Goal: Task Accomplishment & Management: Complete application form

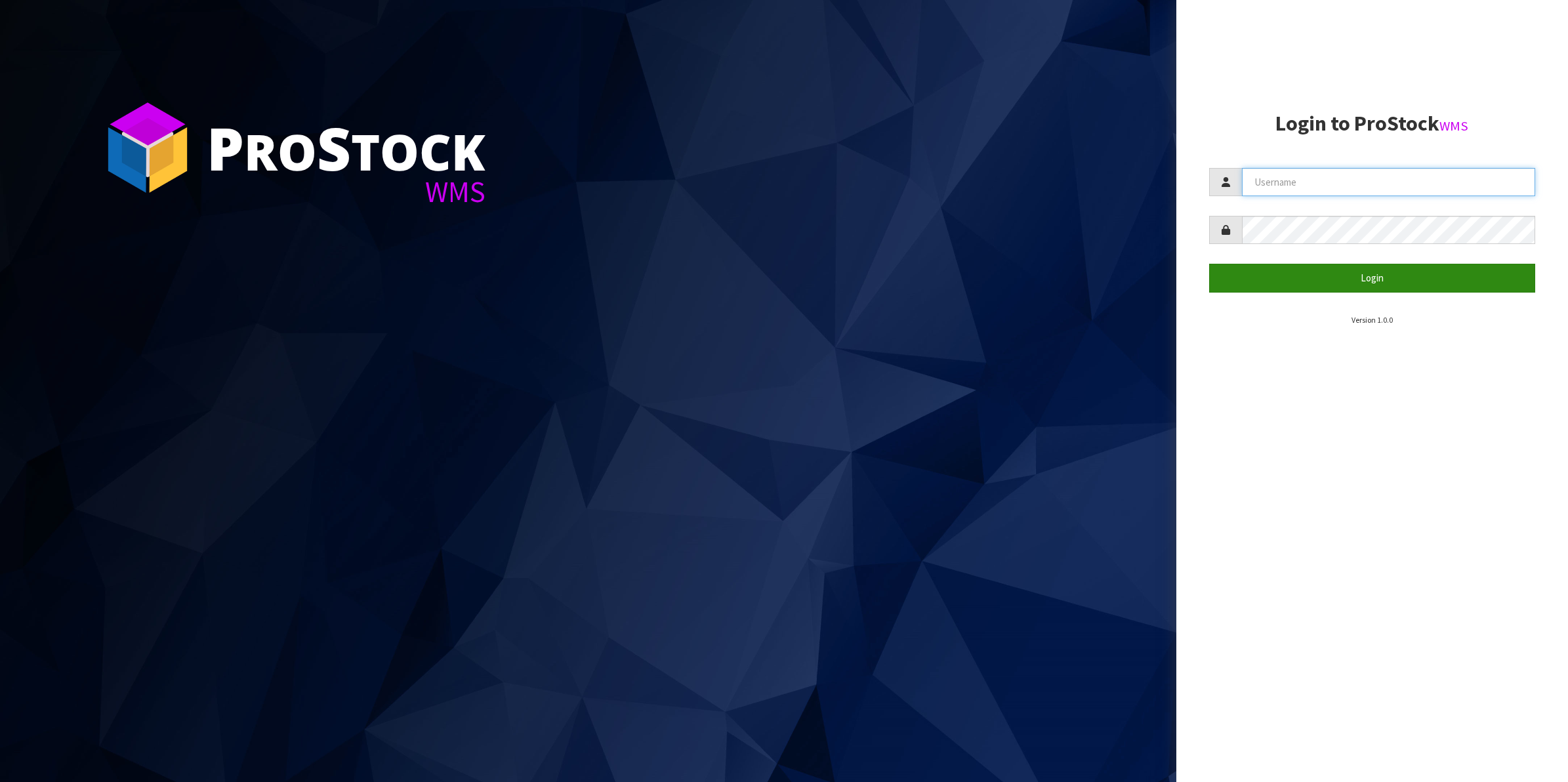
type input "Shingai"
click at [1382, 282] on button "Login" at bounding box center [1372, 277] width 326 height 28
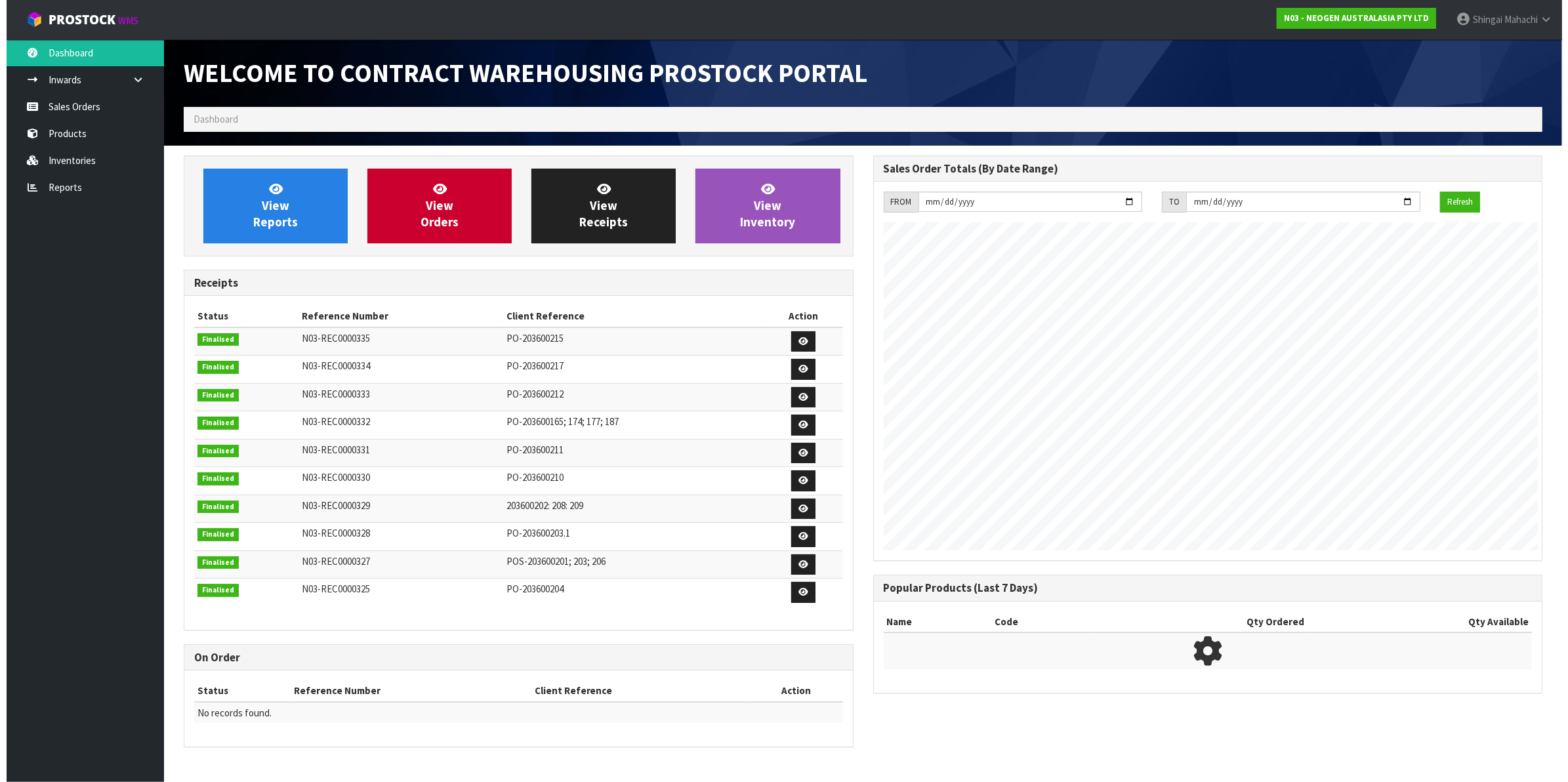
scroll to position [730, 688]
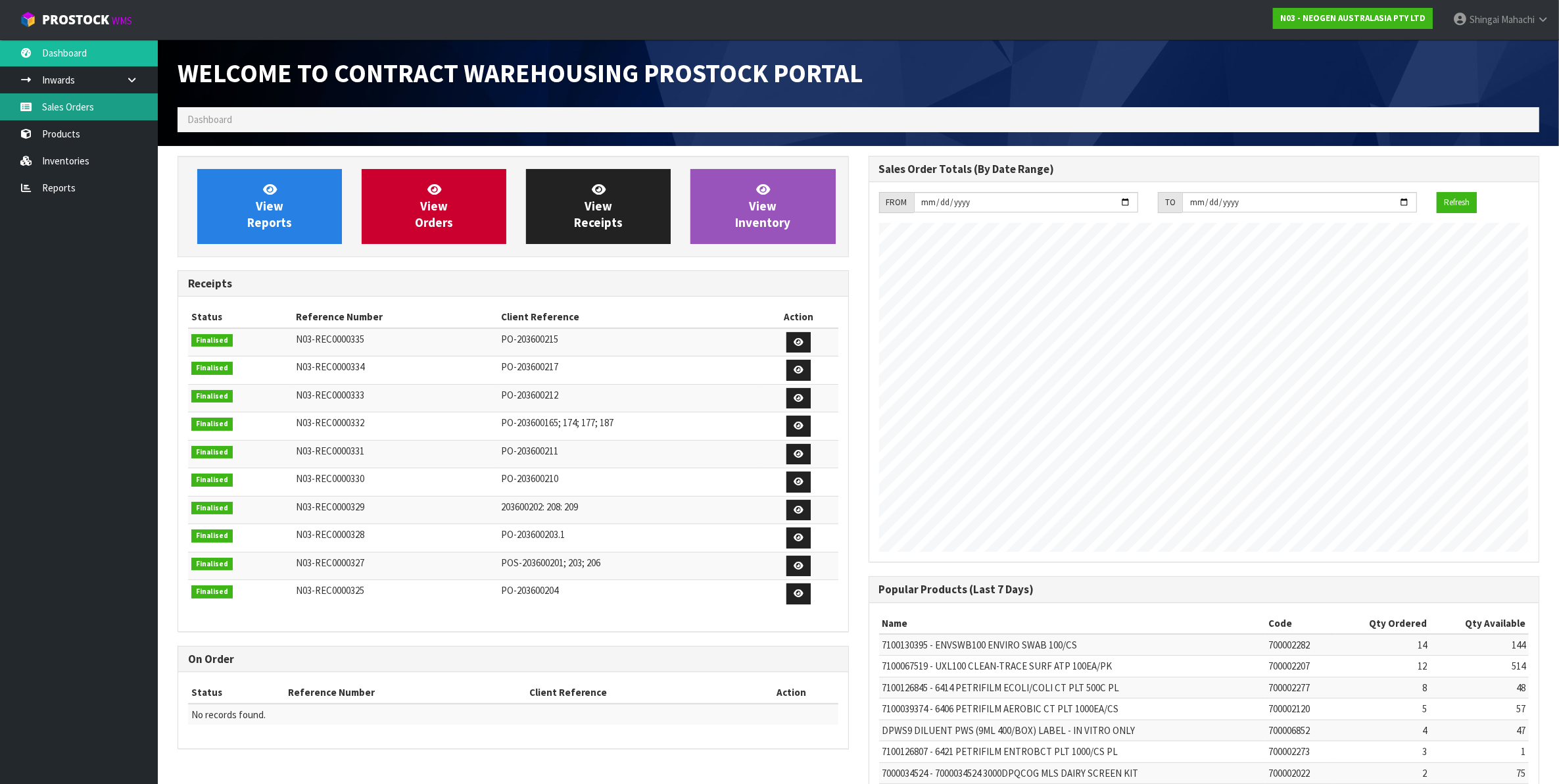
click at [80, 108] on link "Sales Orders" at bounding box center [79, 107] width 158 height 27
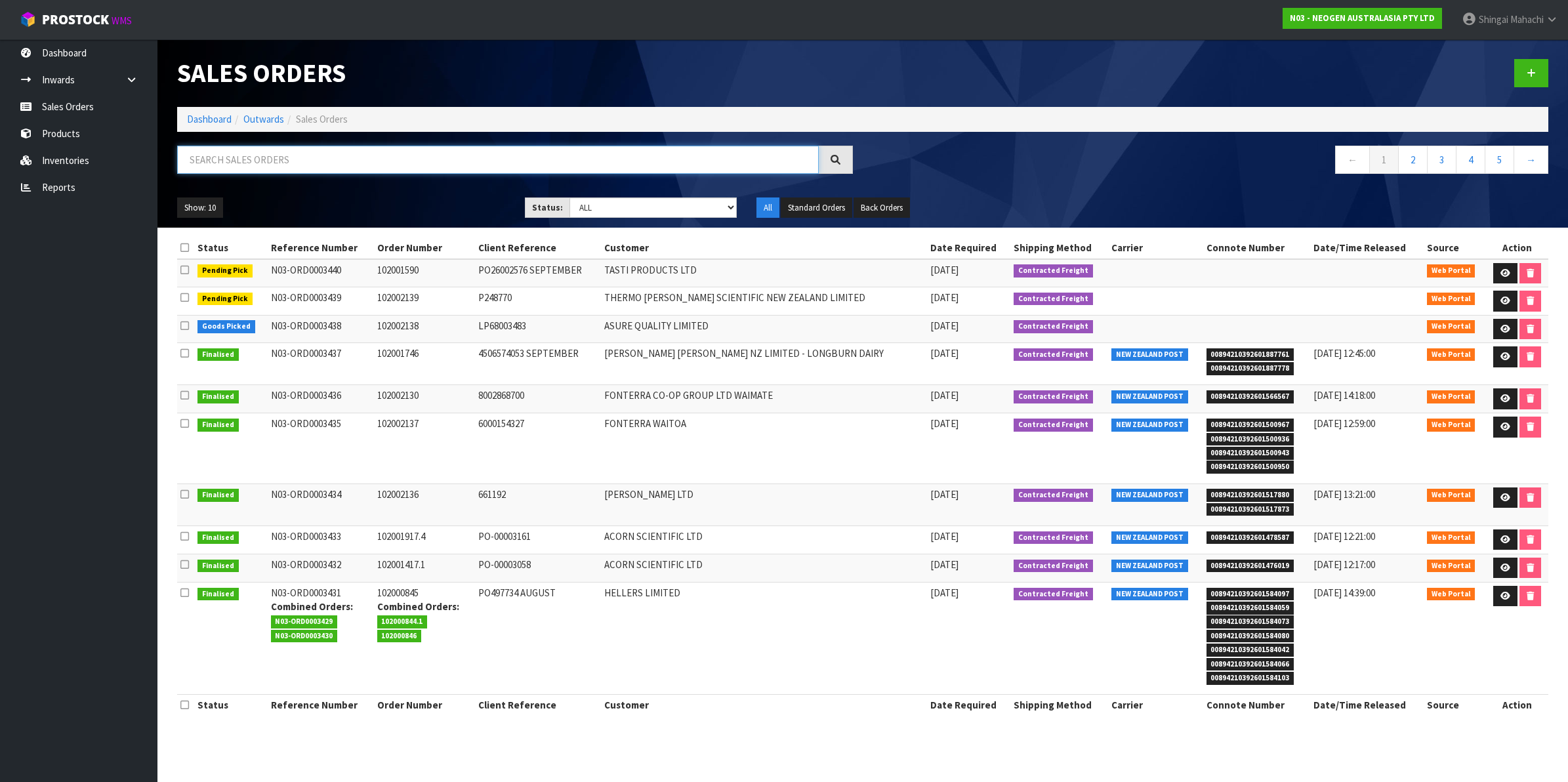
click at [263, 155] on input "text" at bounding box center [497, 159] width 641 height 28
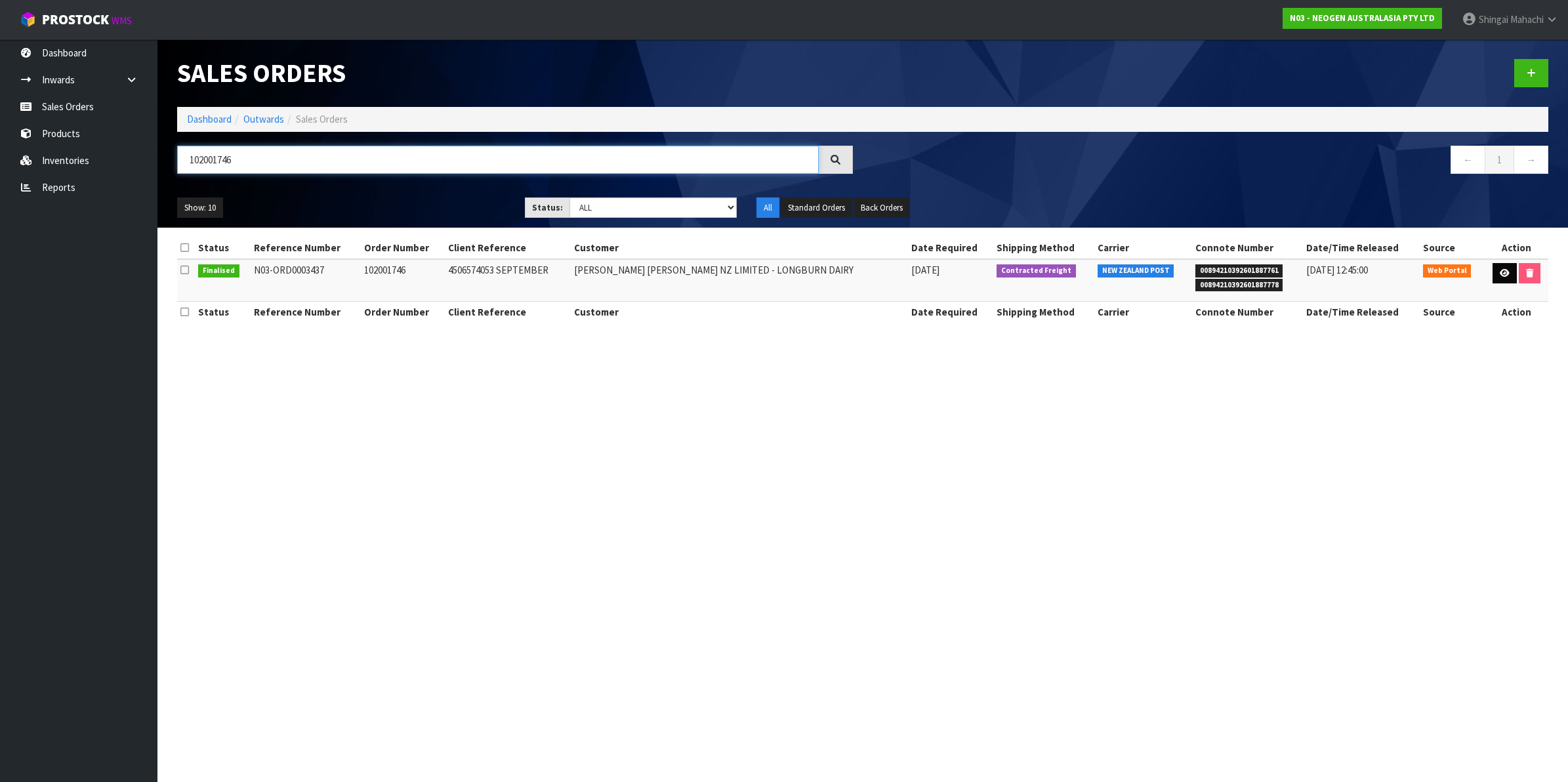
type input "102001746"
click at [1504, 273] on icon at bounding box center [1504, 273] width 10 height 9
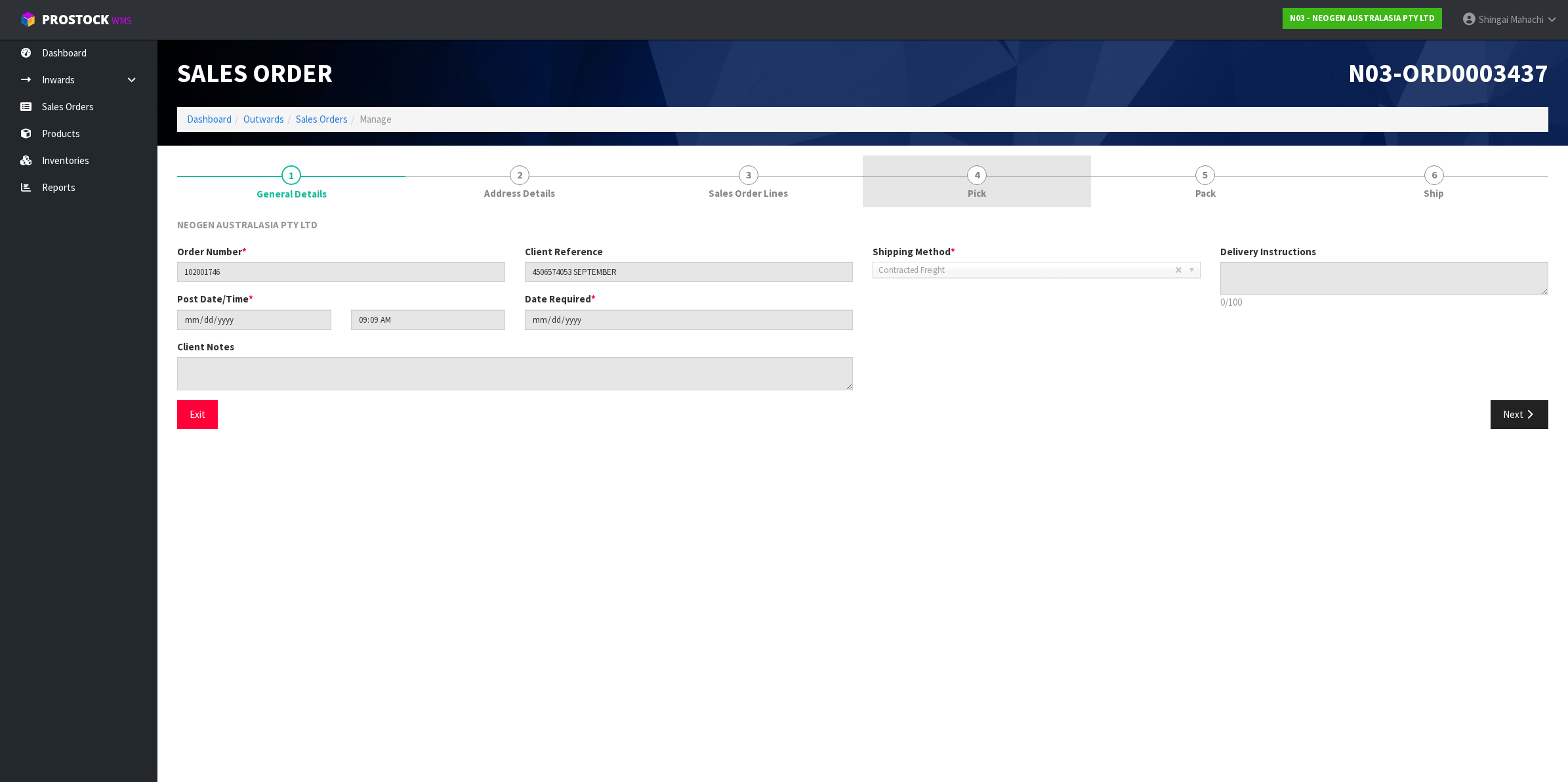
click at [975, 182] on span "4" at bounding box center [976, 175] width 19 height 19
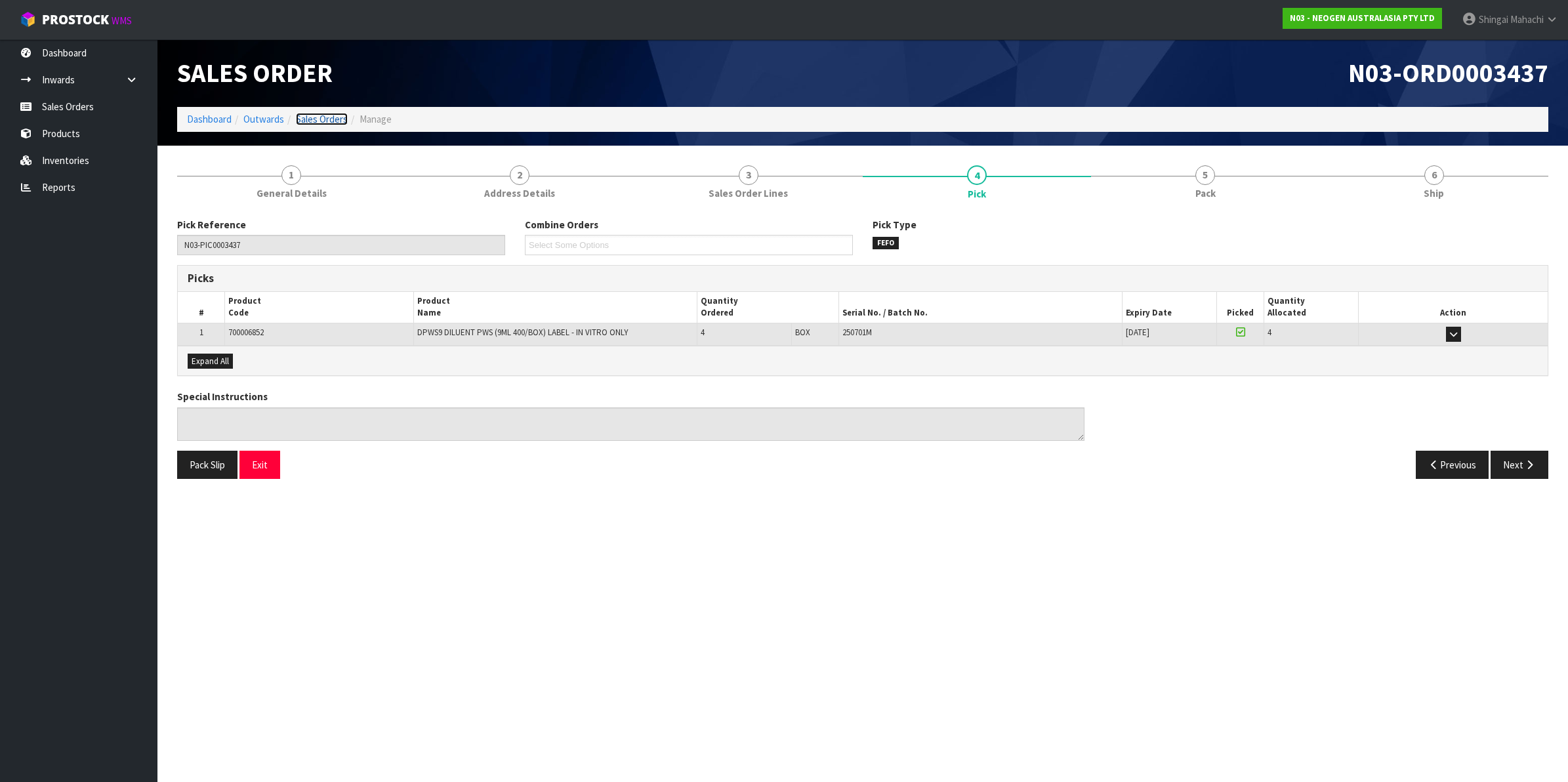
click at [318, 116] on link "Sales Orders" at bounding box center [321, 119] width 52 height 12
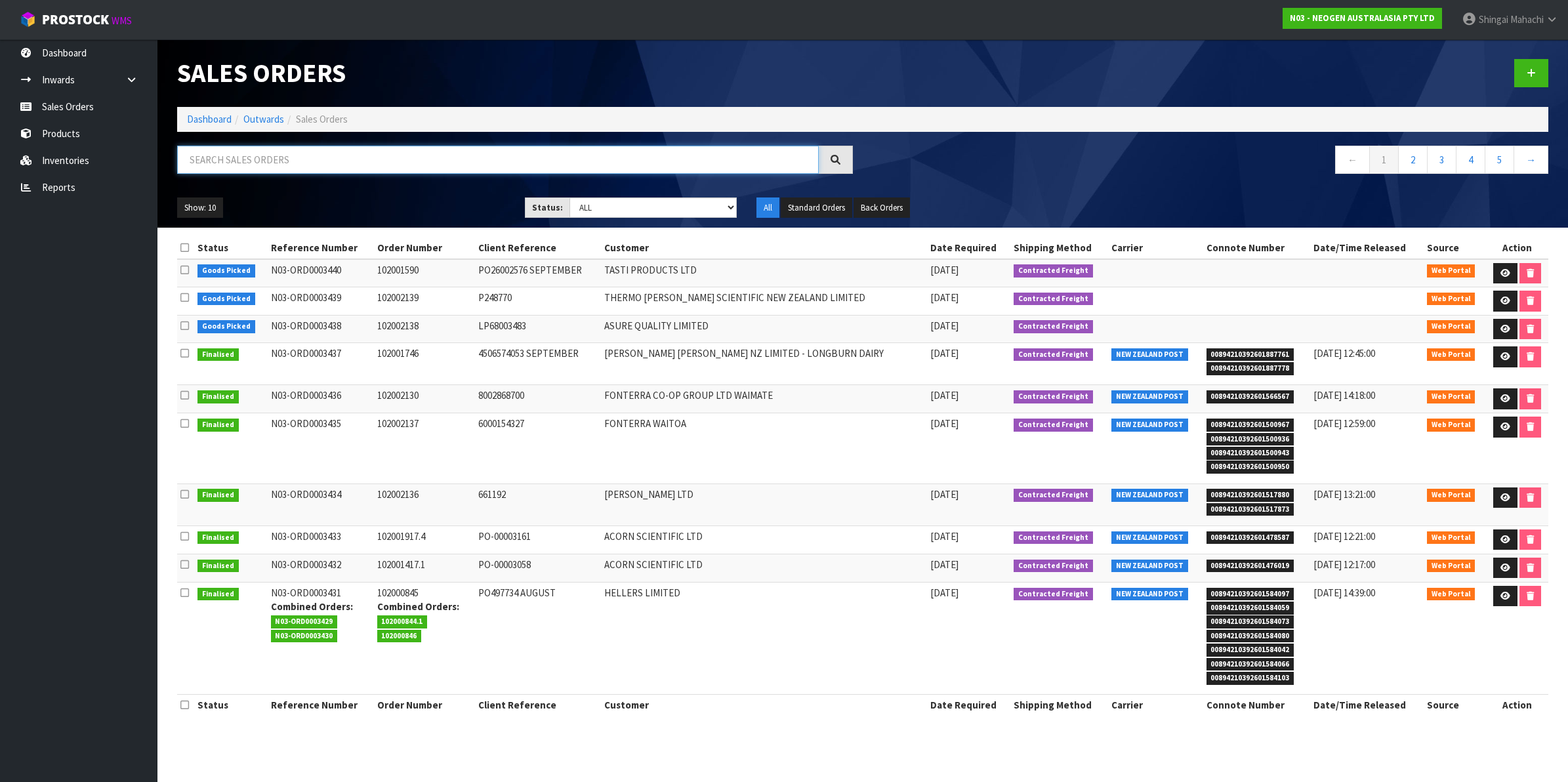
click at [260, 158] on input "text" at bounding box center [497, 159] width 641 height 28
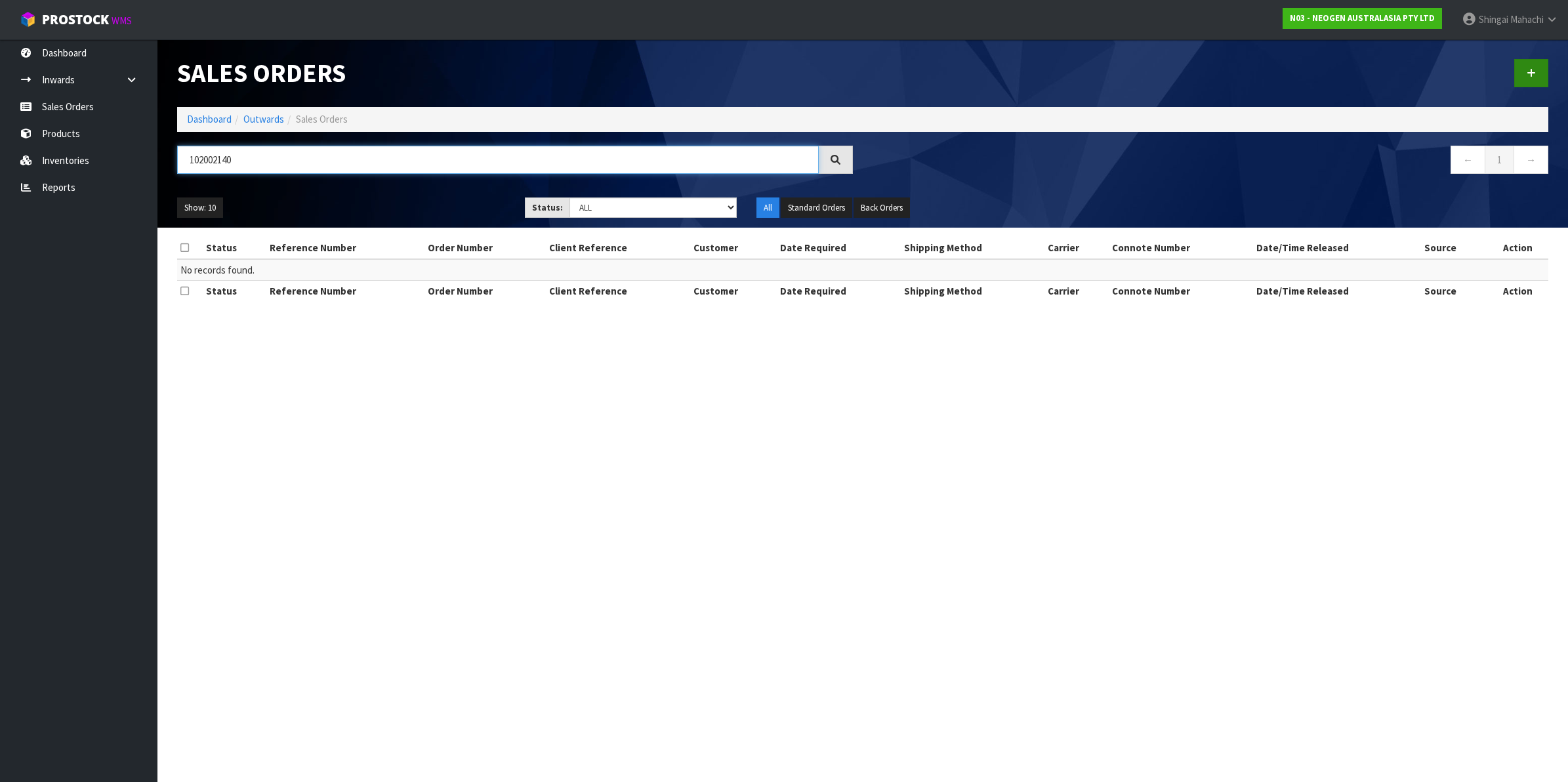
type input "102002140"
click at [1532, 67] on link at bounding box center [1532, 72] width 34 height 28
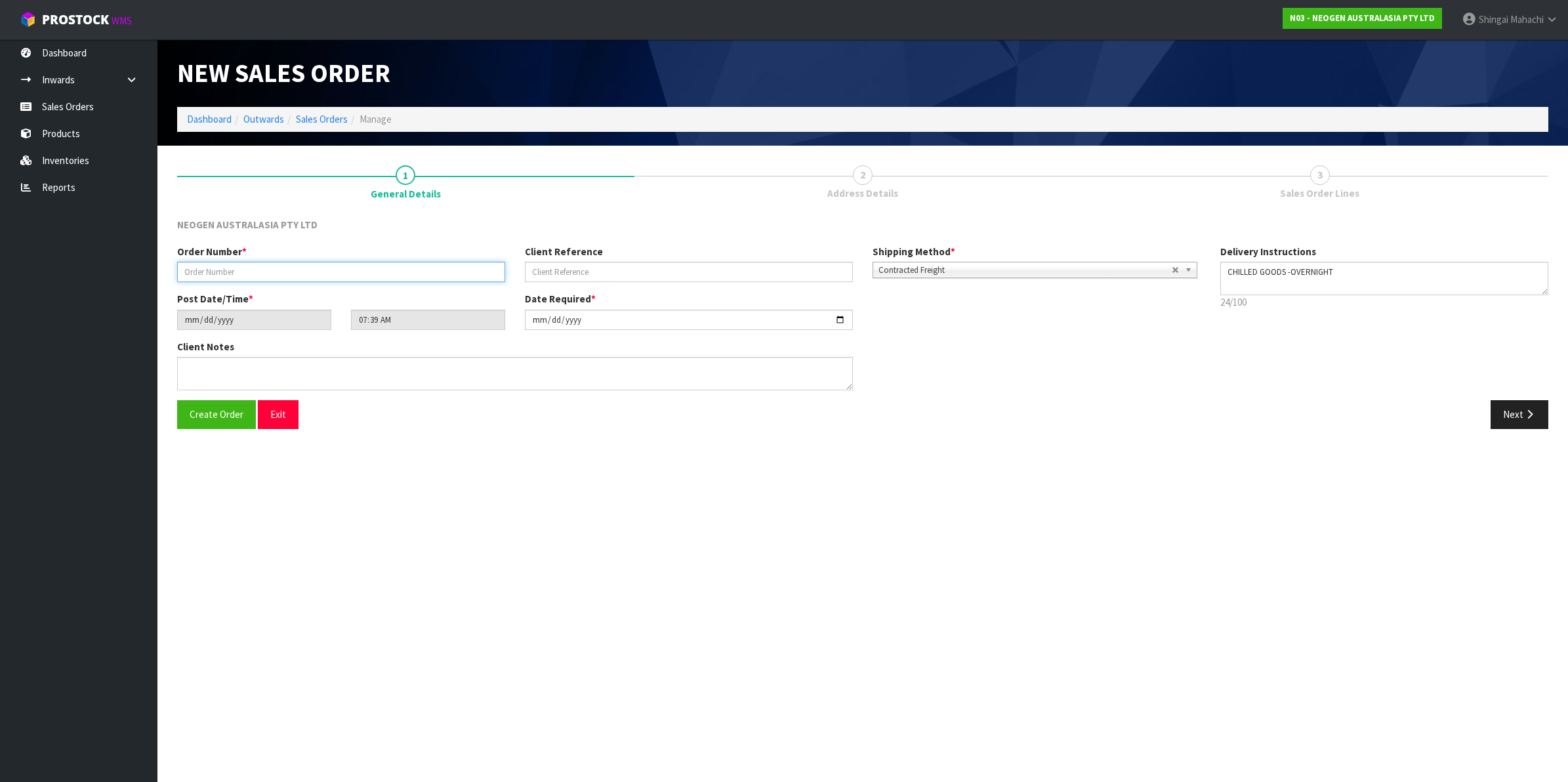
click at [215, 273] on input "text" at bounding box center [341, 272] width 328 height 20
type input "102002140"
click at [551, 275] on input "text" at bounding box center [688, 272] width 328 height 20
paste input "NZ0034887126"
type input "NZ0034887126"
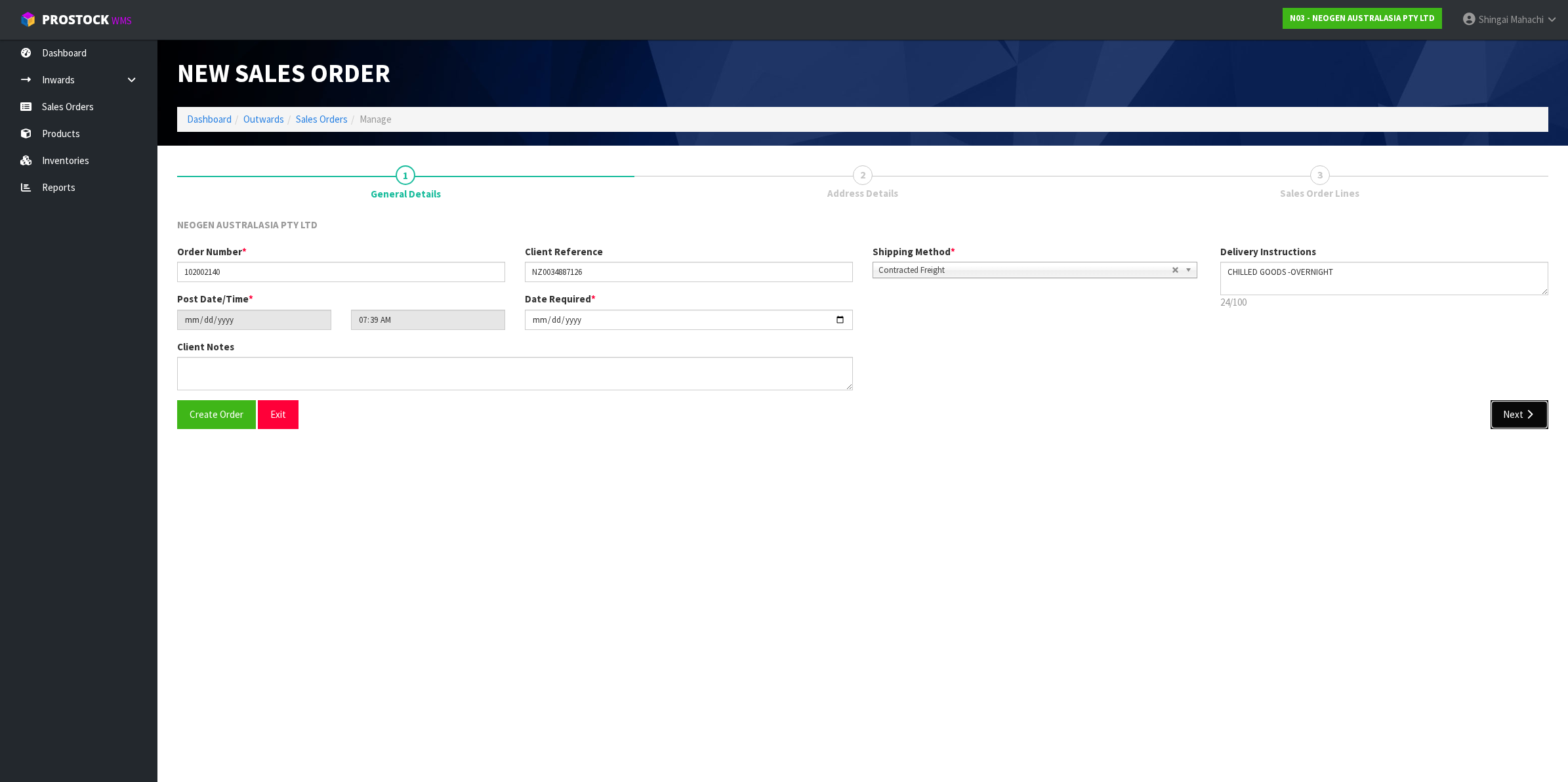
click at [1517, 409] on button "Next" at bounding box center [1519, 414] width 58 height 28
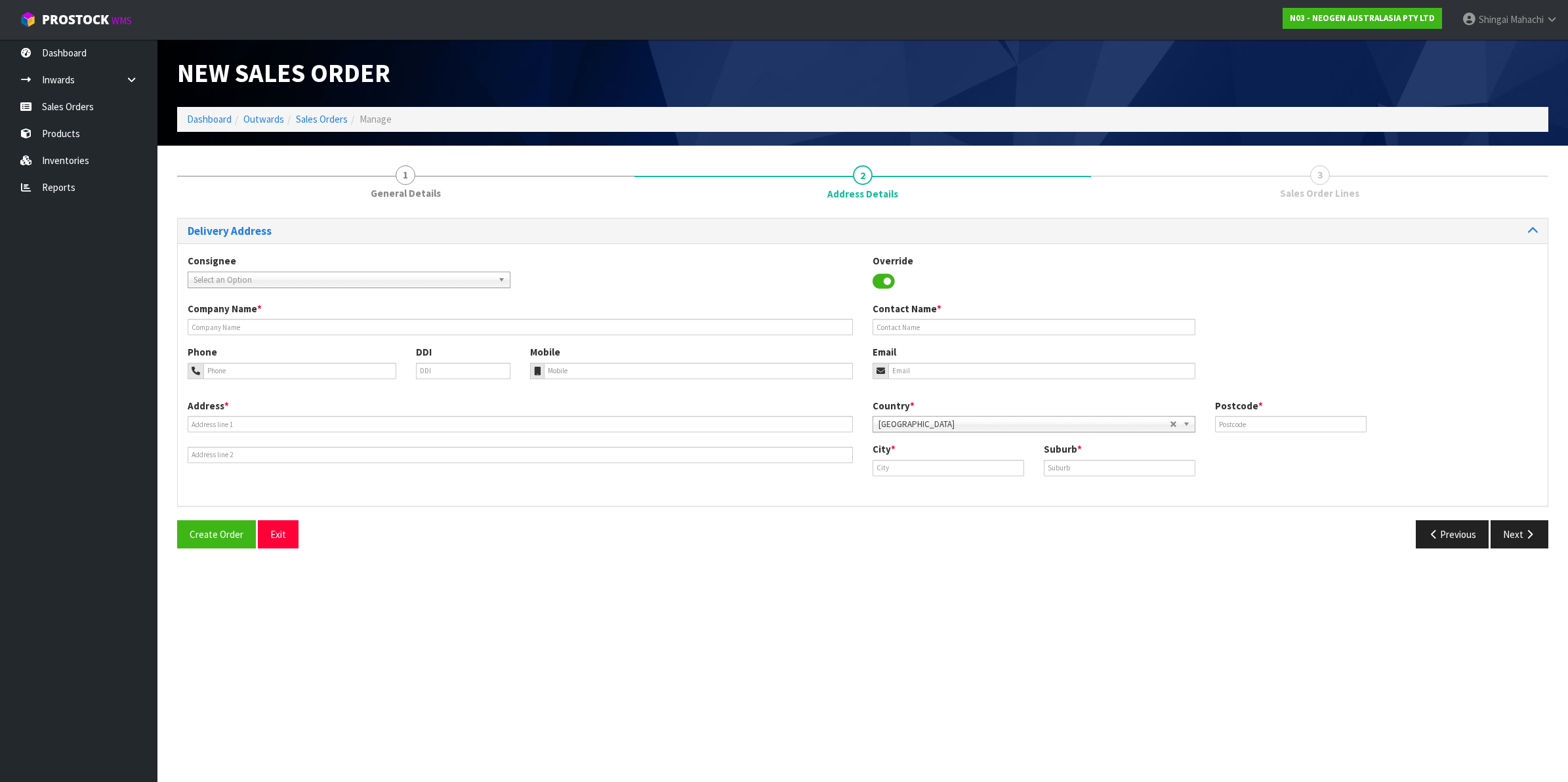
click at [208, 280] on span "Select an Option" at bounding box center [343, 280] width 299 height 16
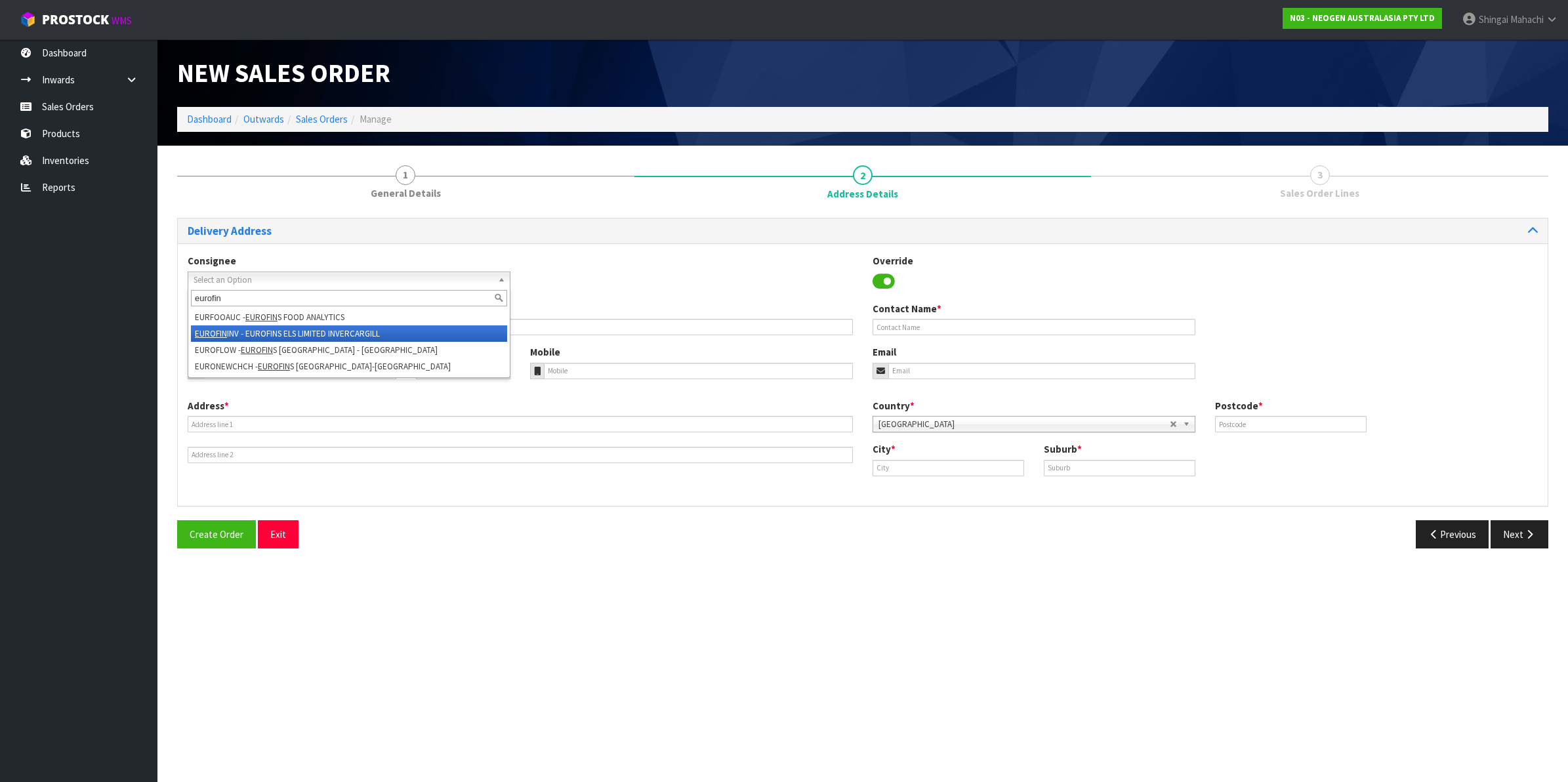
type input "eurofin"
click at [240, 333] on li "EUROFIN INV - EUROFINS ELS LIMITED INVERCARGILL" at bounding box center [349, 333] width 316 height 16
type input "EUROFINS ELS LIMITED INVERCARGILL"
type input "[STREET_ADDRESS]"
type input "9810"
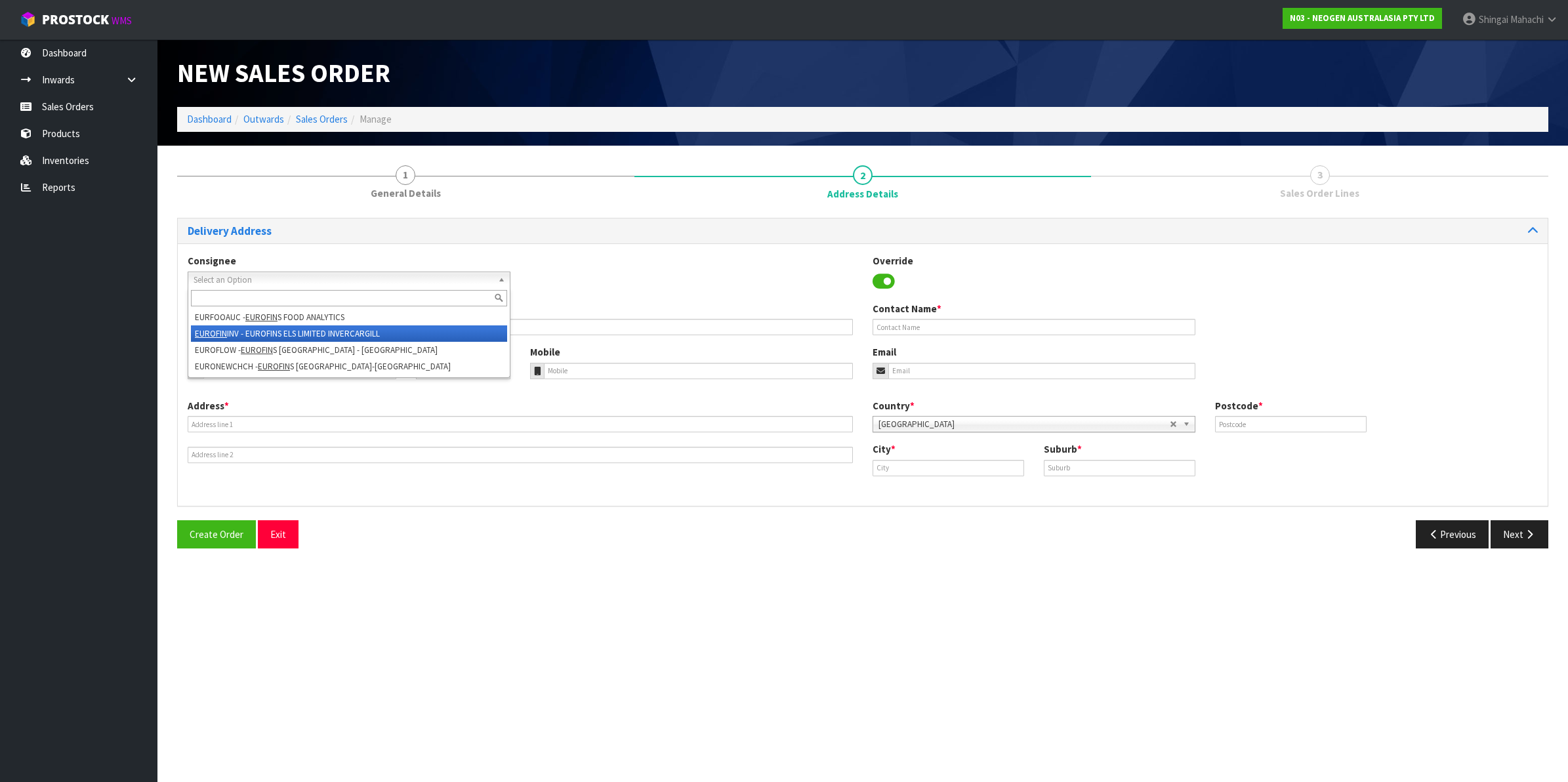
type input "INVERCARGILL"
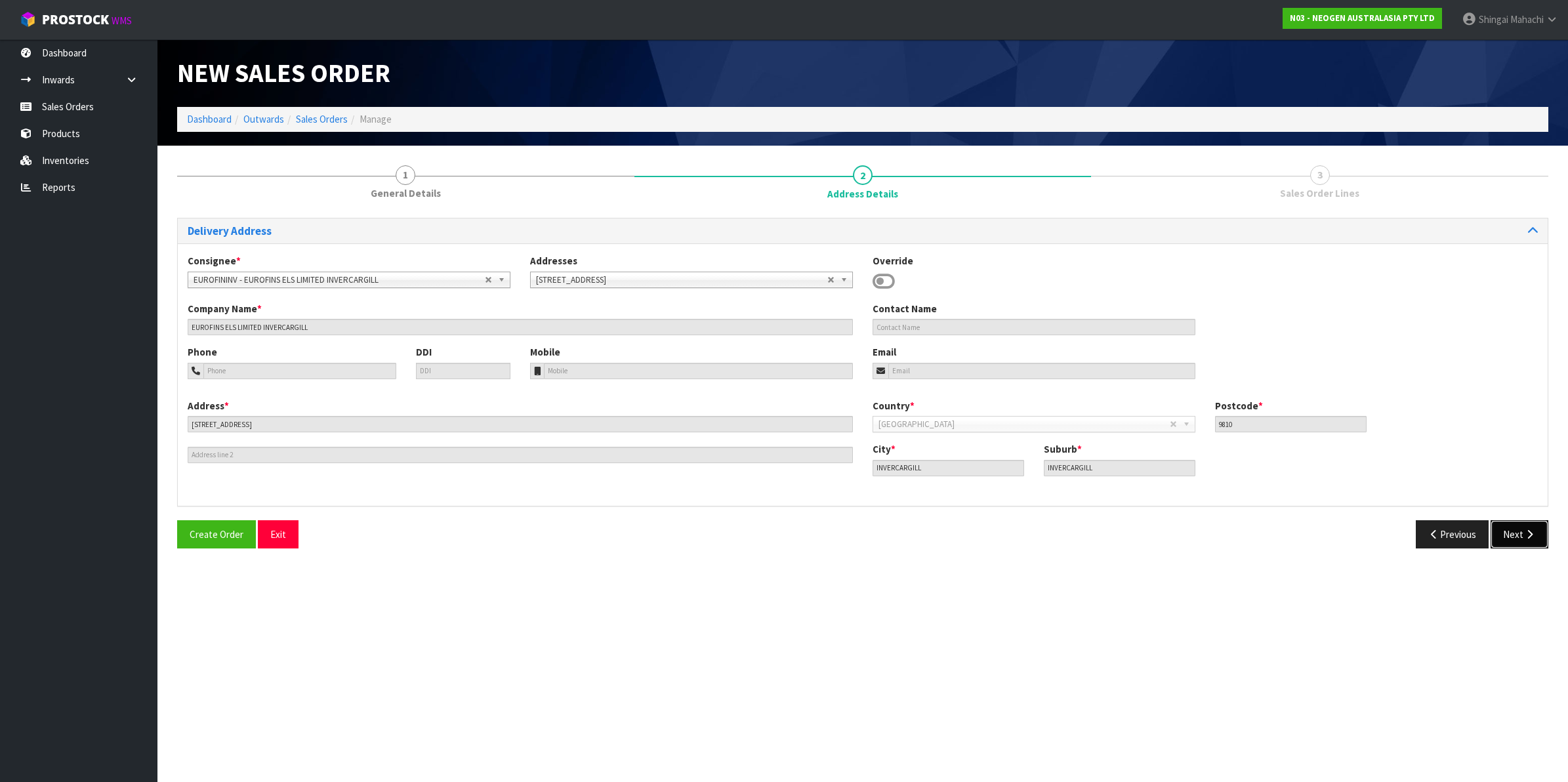
drag, startPoint x: 1516, startPoint y: 533, endPoint x: 1022, endPoint y: 427, distance: 505.2
click at [1514, 533] on button "Next" at bounding box center [1519, 534] width 58 height 28
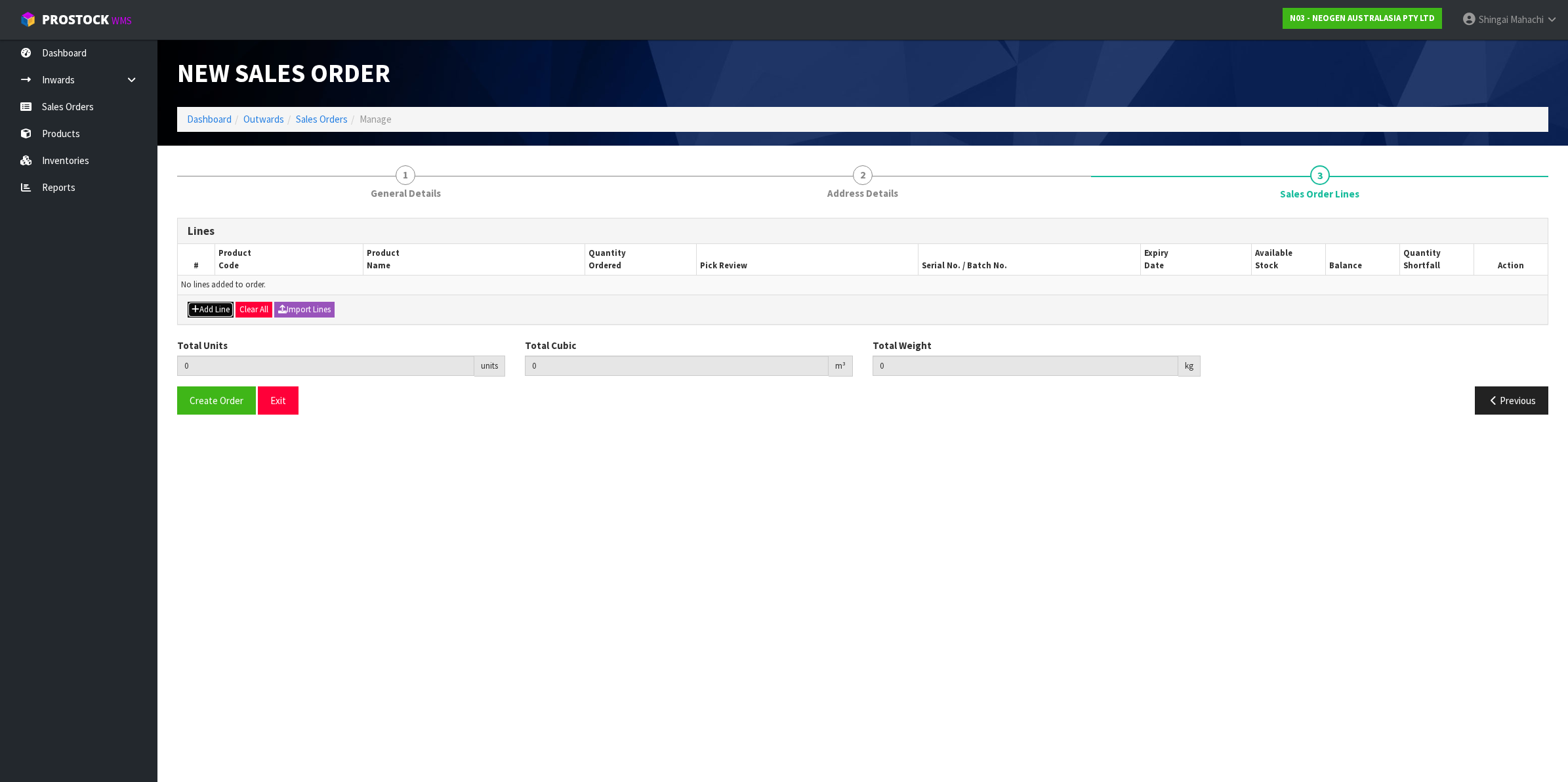
click at [212, 308] on button "Add Line" at bounding box center [210, 310] width 46 height 16
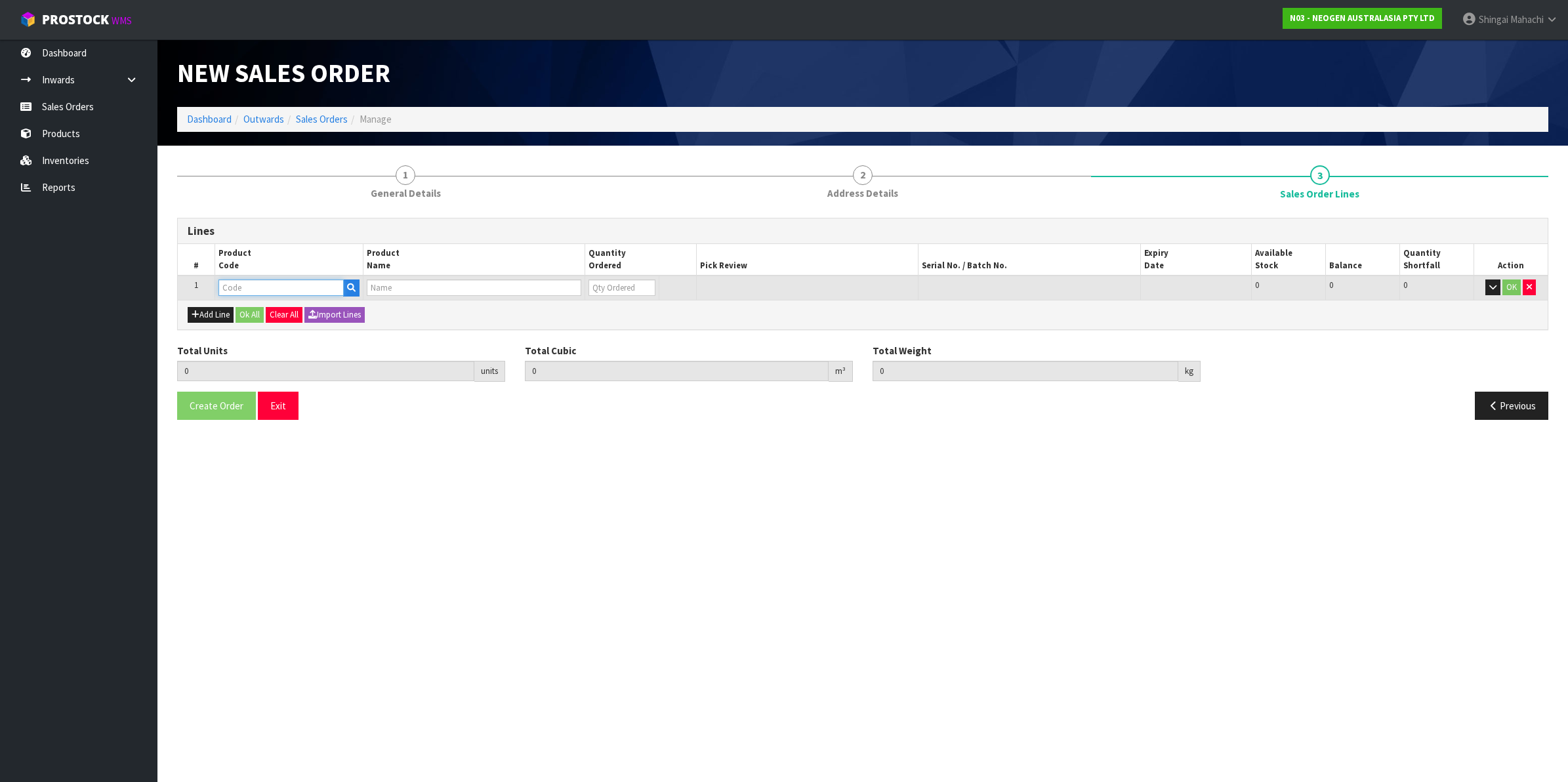
click at [231, 287] on input "text" at bounding box center [281, 287] width 125 height 16
click at [240, 279] on input "text" at bounding box center [281, 287] width 125 height 16
paste input "700006852"
type input "700006852"
type input "0.000000"
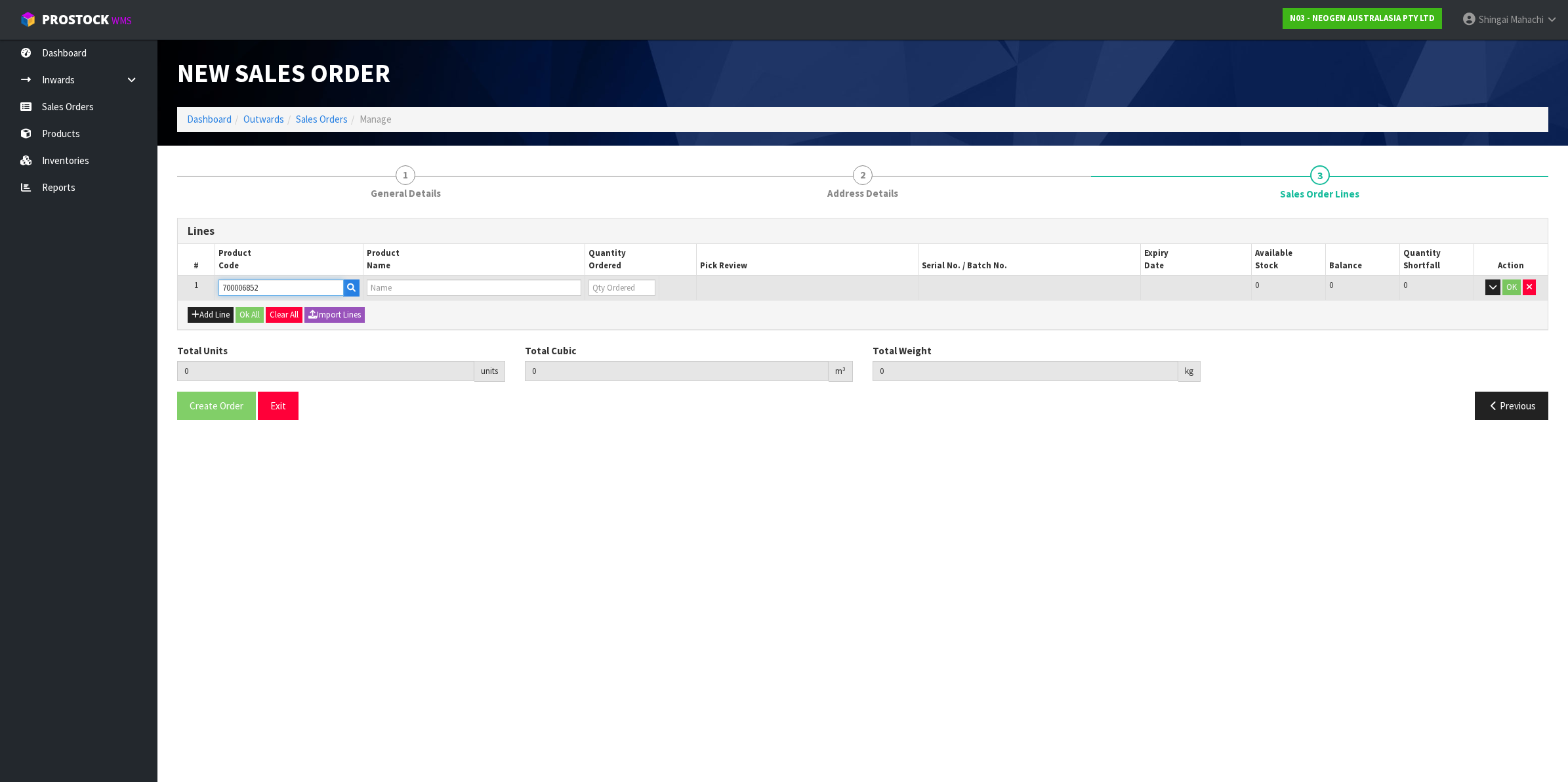
type input "0.000"
type input "DPWS9 DILUENT PWS (9ML 400/BOX) LABEL - IN VITRO ONLY"
type input "0"
type input "700006852"
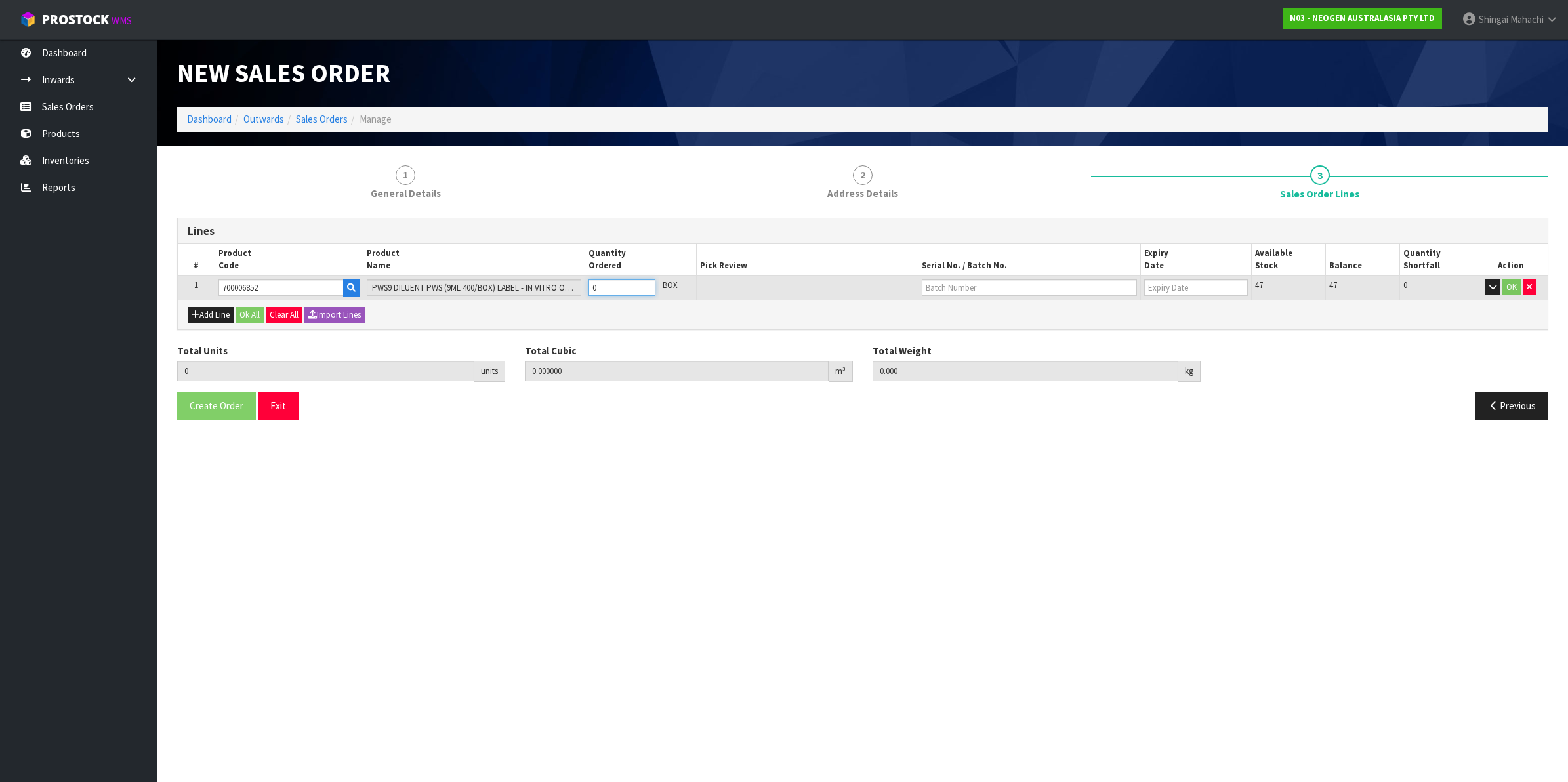
click at [525, 289] on tr "1 700006852 DPWS9 DILUENT PWS (9ML 400/BOX) LABEL - IN VITRO ONLY 0 BOX 47 47 0…" at bounding box center [862, 288] width 1370 height 24
type input "4"
type input "0.14616"
type input "37.76"
type input "4"
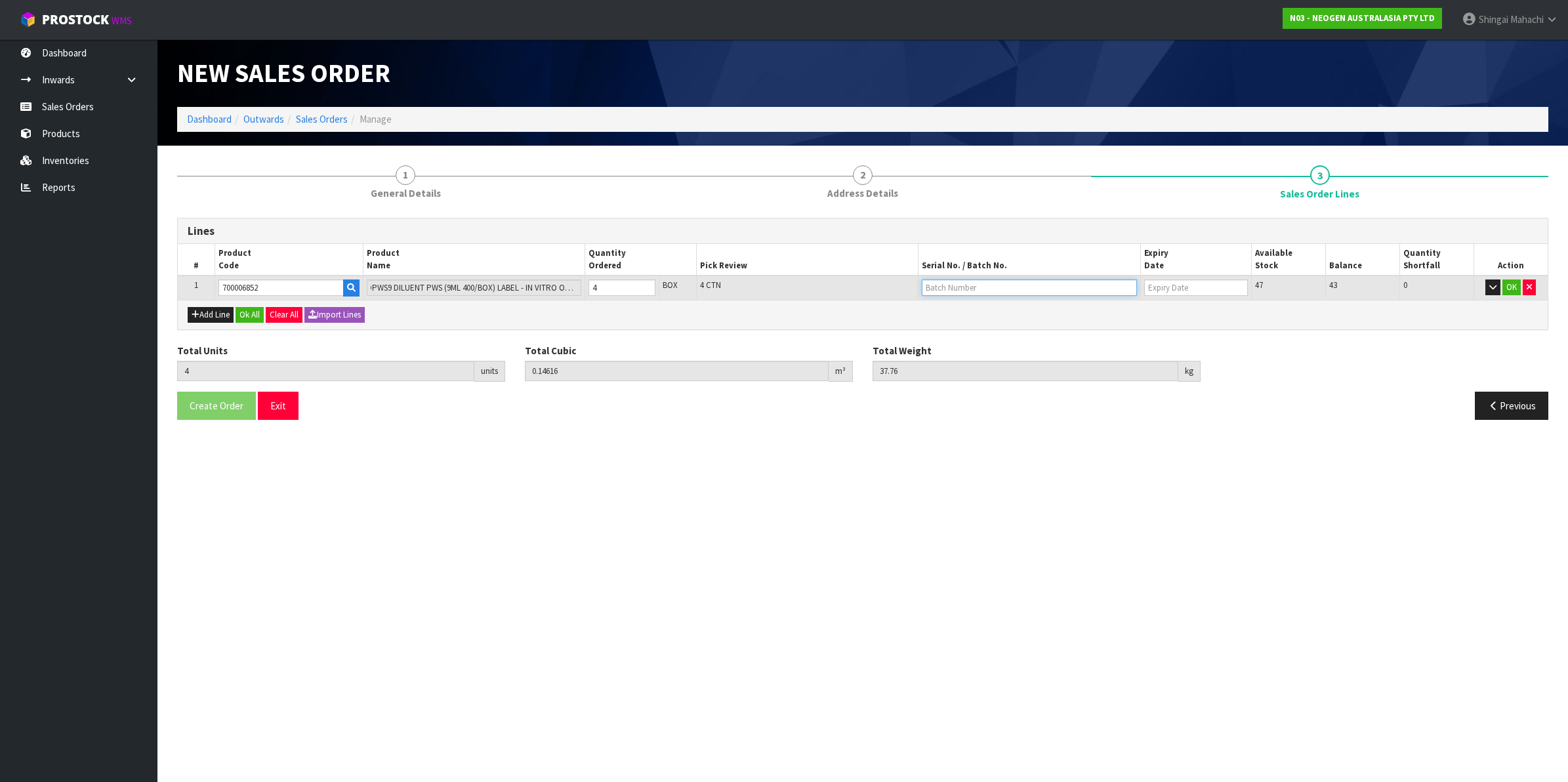
click at [963, 279] on input "text" at bounding box center [1029, 287] width 215 height 16
click at [948, 311] on link "250701M" at bounding box center [974, 309] width 104 height 18
type input "250701M"
type input "[DATE]"
click at [1512, 288] on button "OK" at bounding box center [1511, 287] width 19 height 16
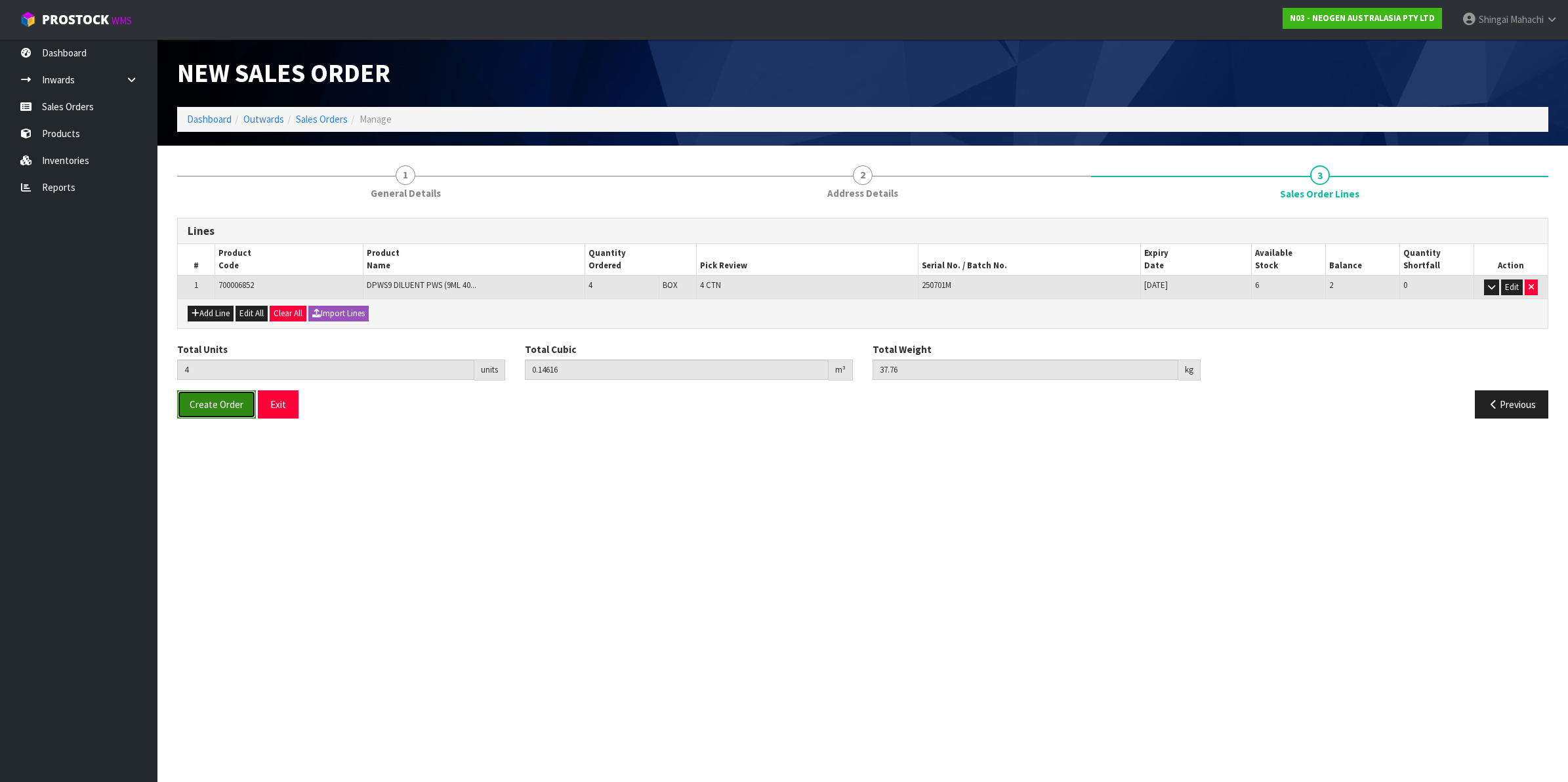
click at [220, 396] on button "Create Order" at bounding box center [216, 404] width 79 height 28
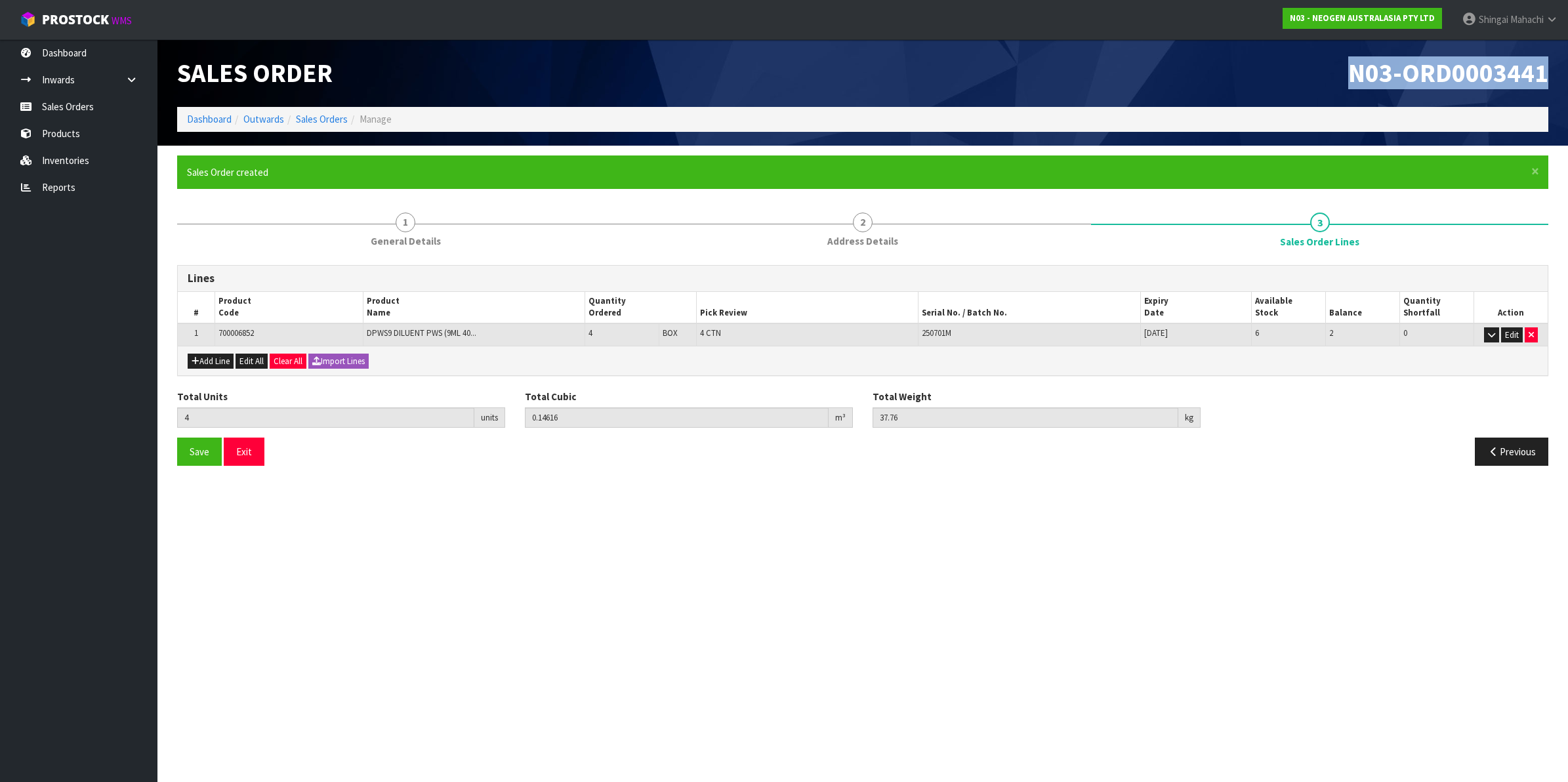
drag, startPoint x: 1349, startPoint y: 75, endPoint x: 1547, endPoint y: 62, distance: 198.4
click at [1547, 62] on h1 "N03-ORD0003441" at bounding box center [1210, 72] width 676 height 28
copy span "N03-ORD0003441"
click at [311, 117] on link "Sales Orders" at bounding box center [321, 119] width 52 height 12
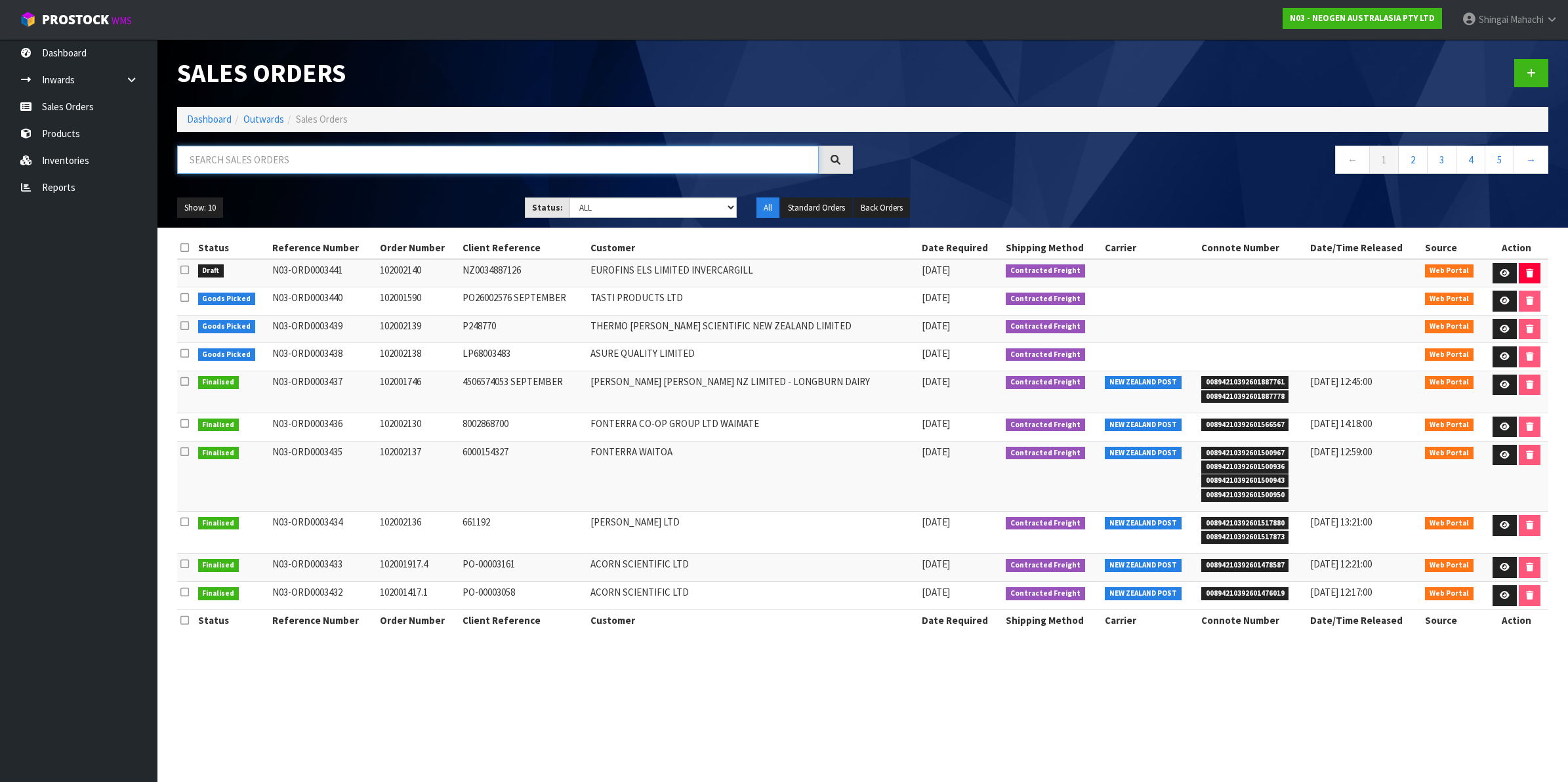
click at [286, 162] on input "text" at bounding box center [497, 159] width 641 height 28
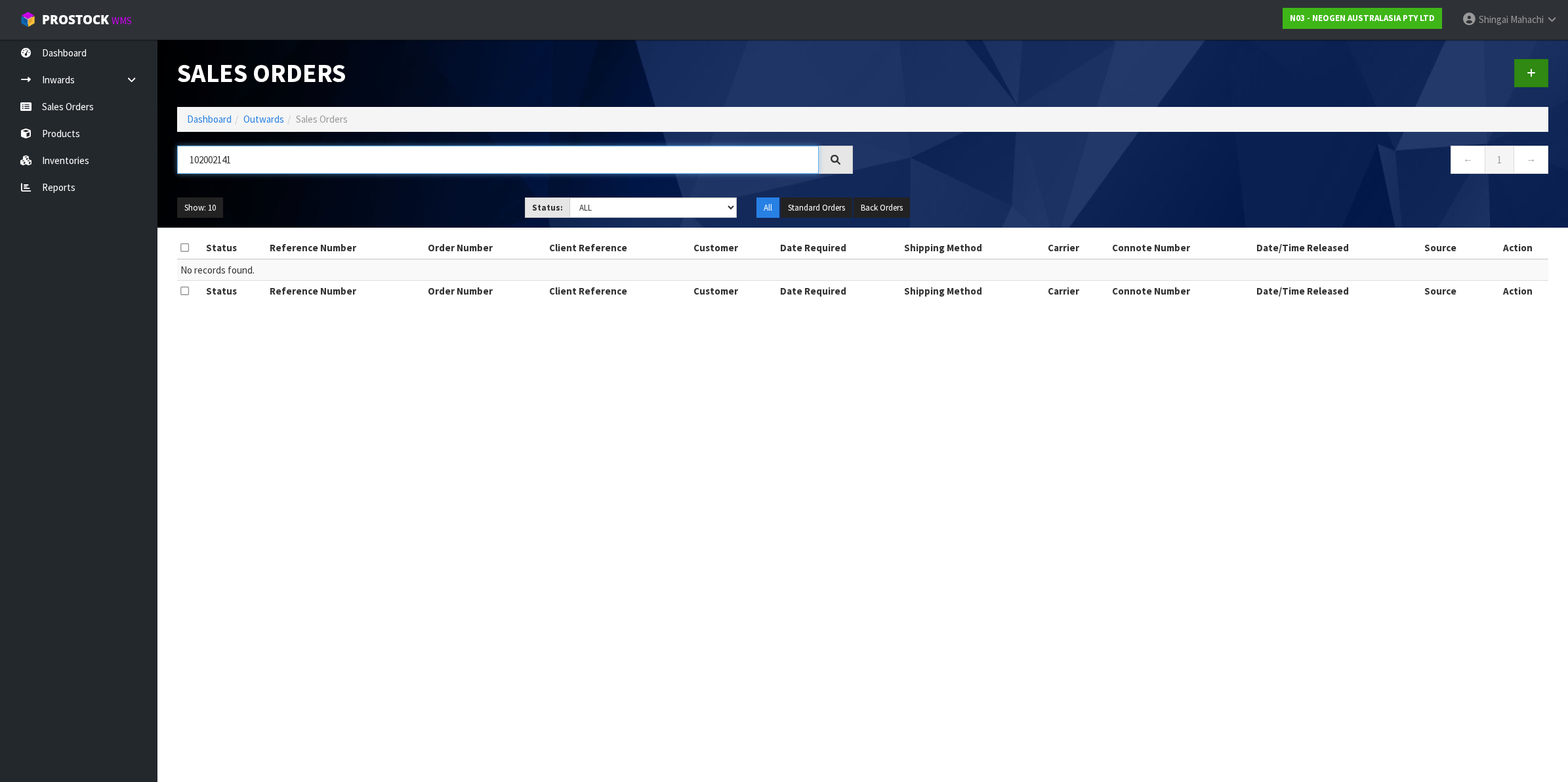
type input "102002141"
click at [1532, 77] on icon at bounding box center [1531, 73] width 9 height 10
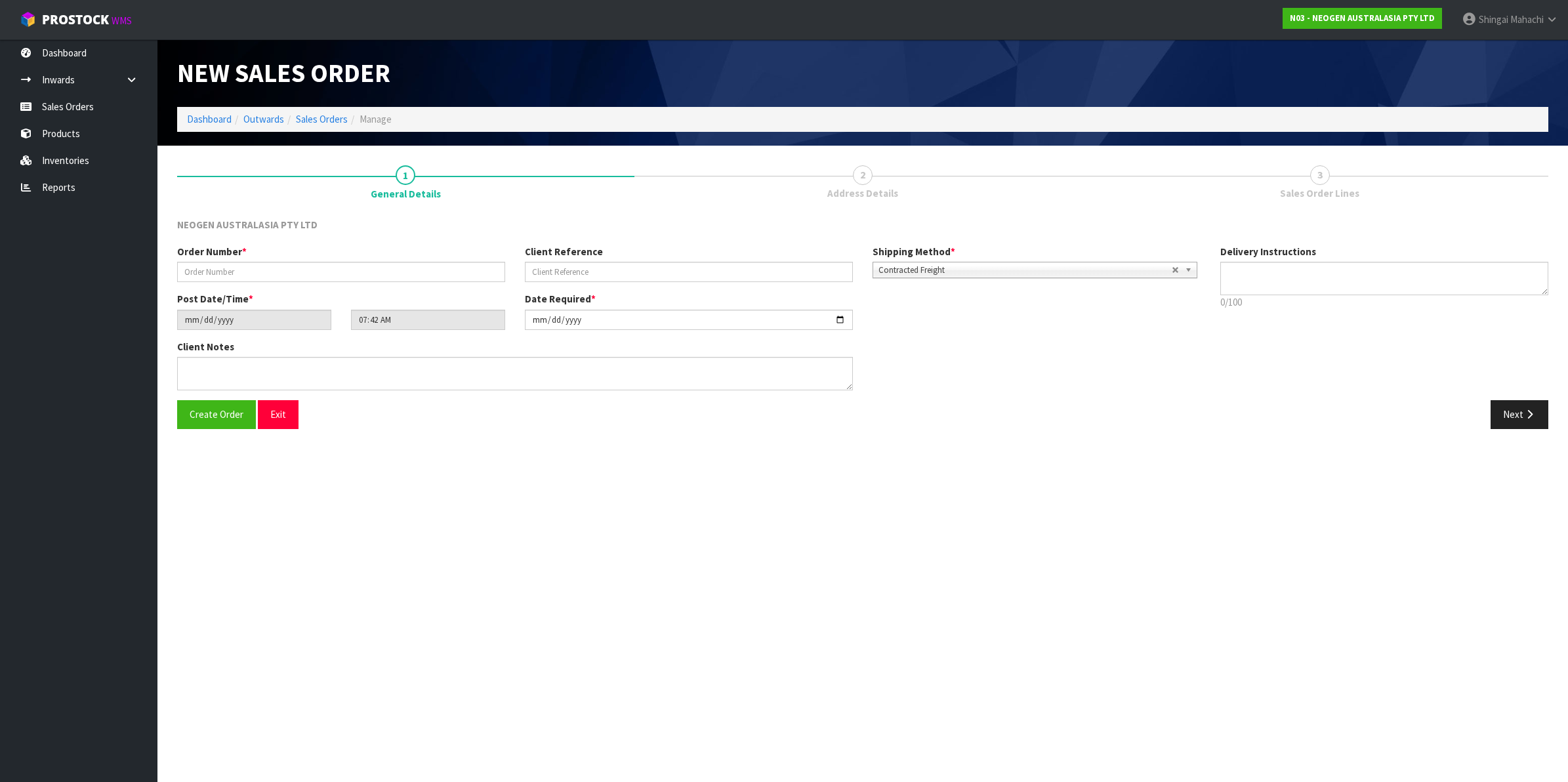
type textarea "CHILLED GOODS -OVERNIGHT"
click at [240, 267] on input "text" at bounding box center [341, 272] width 328 height 20
type input "102002141"
click at [585, 260] on div "Client Reference" at bounding box center [689, 263] width 348 height 37
click at [578, 269] on input "text" at bounding box center [688, 272] width 328 height 20
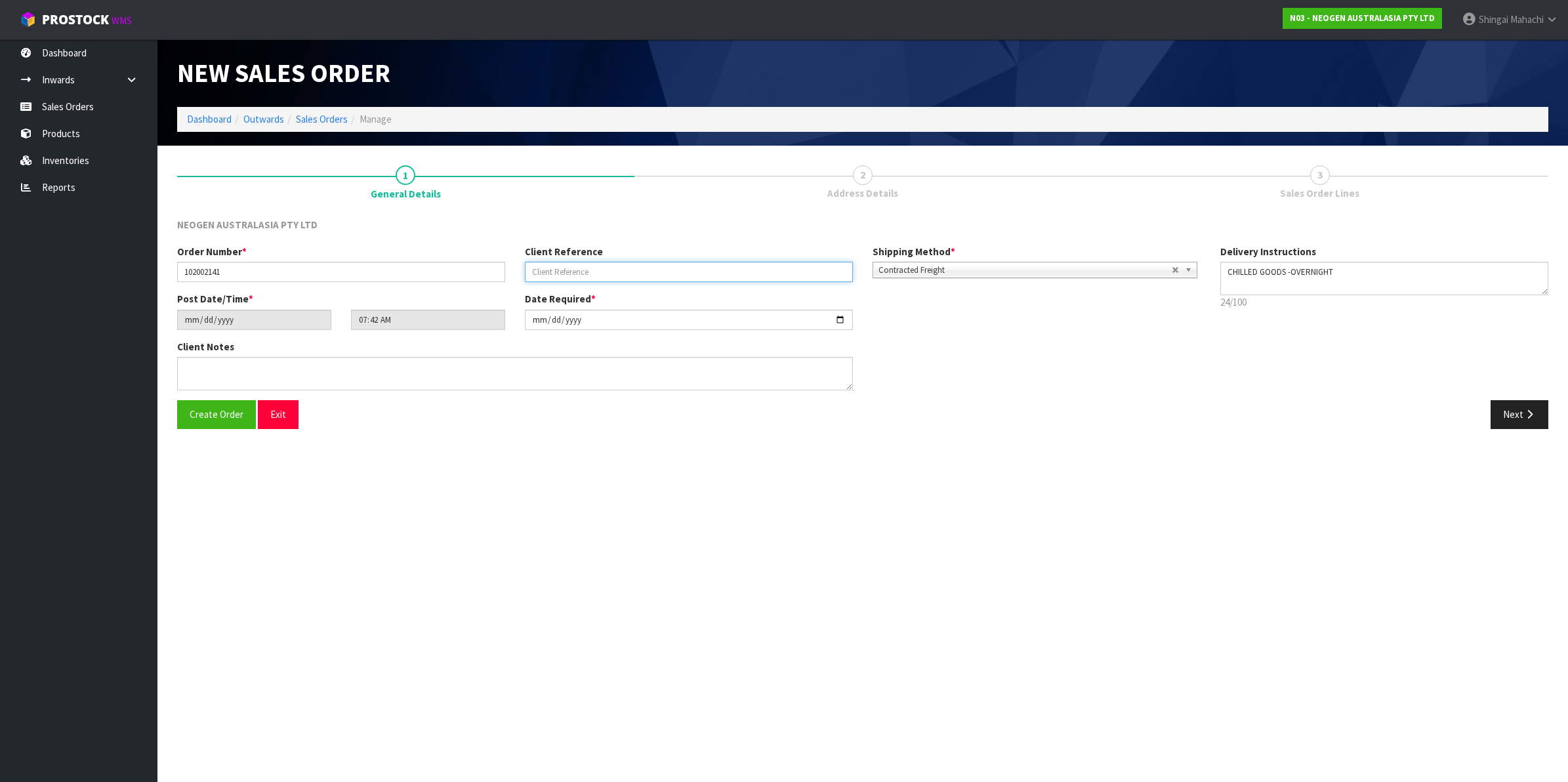
paste input "8002870292"
type input "8002870292"
click at [1522, 410] on button "Next" at bounding box center [1519, 414] width 58 height 28
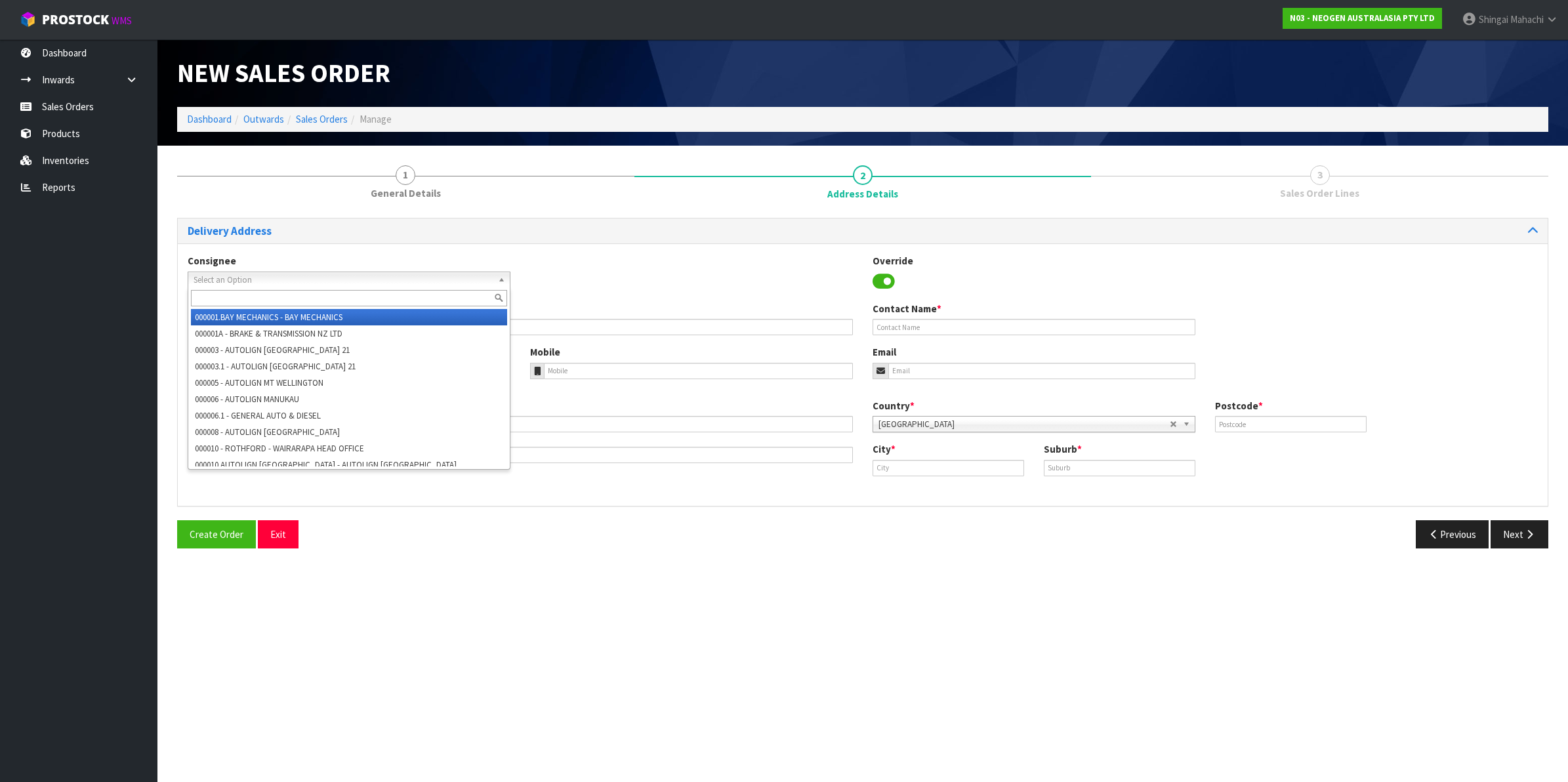
click at [220, 276] on span "Select an Option" at bounding box center [343, 280] width 299 height 16
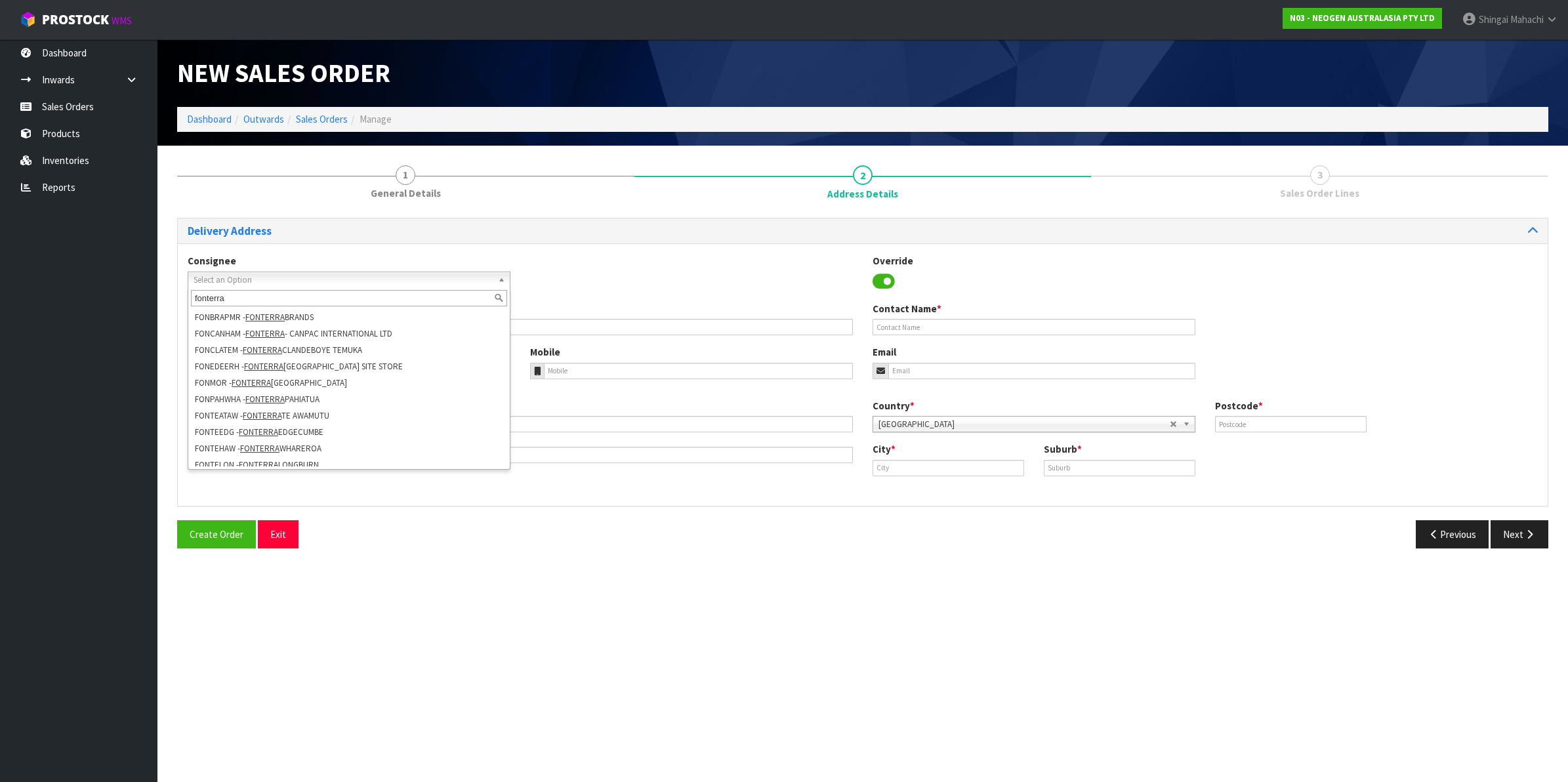
scroll to position [6, 0]
type input "fonterra"
click at [313, 404] on li "FONTEATAW - FONTERRA TE AWAMUTU" at bounding box center [349, 409] width 316 height 16
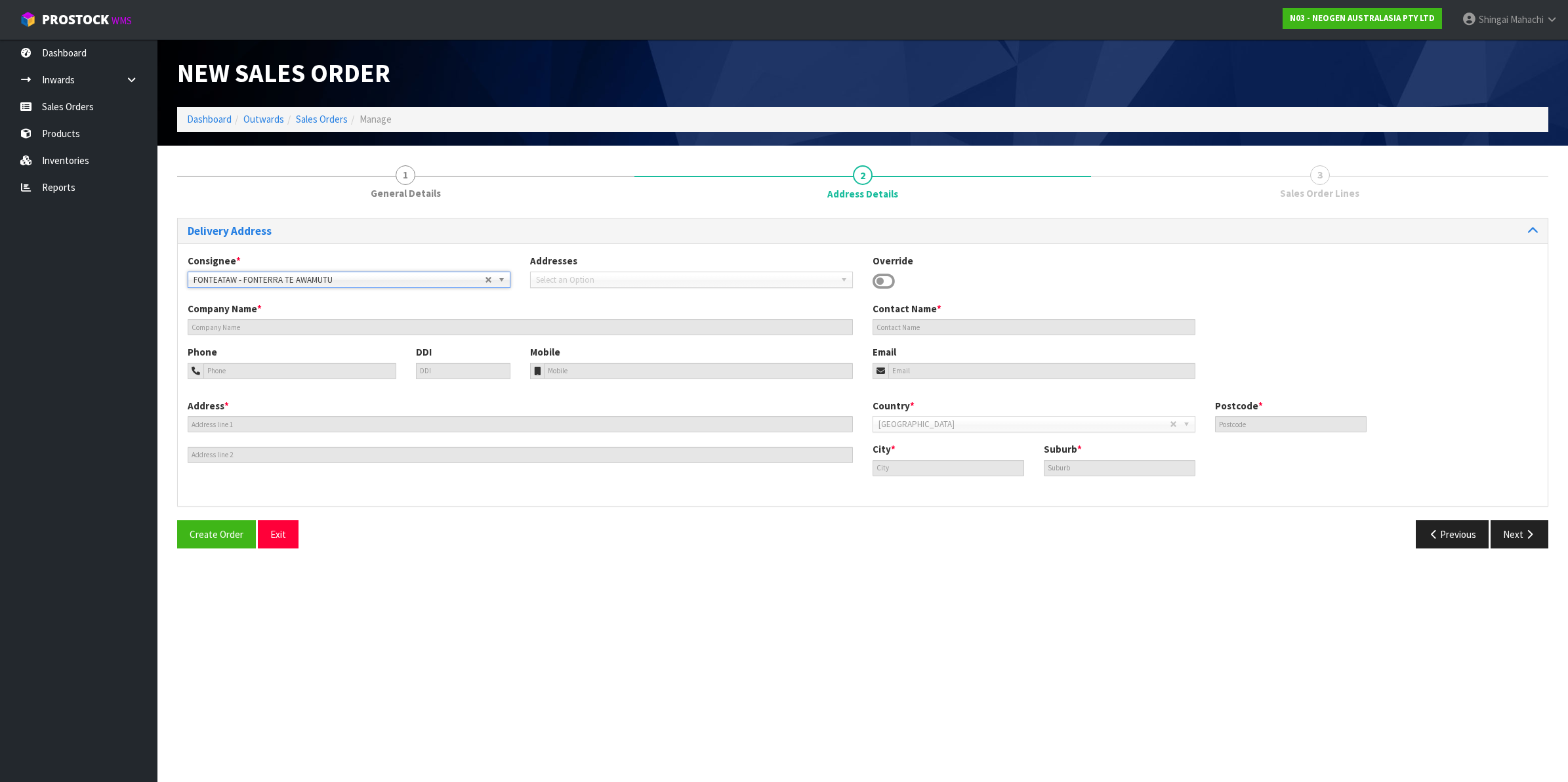
type input "FONTERRA TE AWAMUTU"
type input "SITE STORE, [STREET_ADDRESS]"
type input "3800"
type input "TE AWAMUTU"
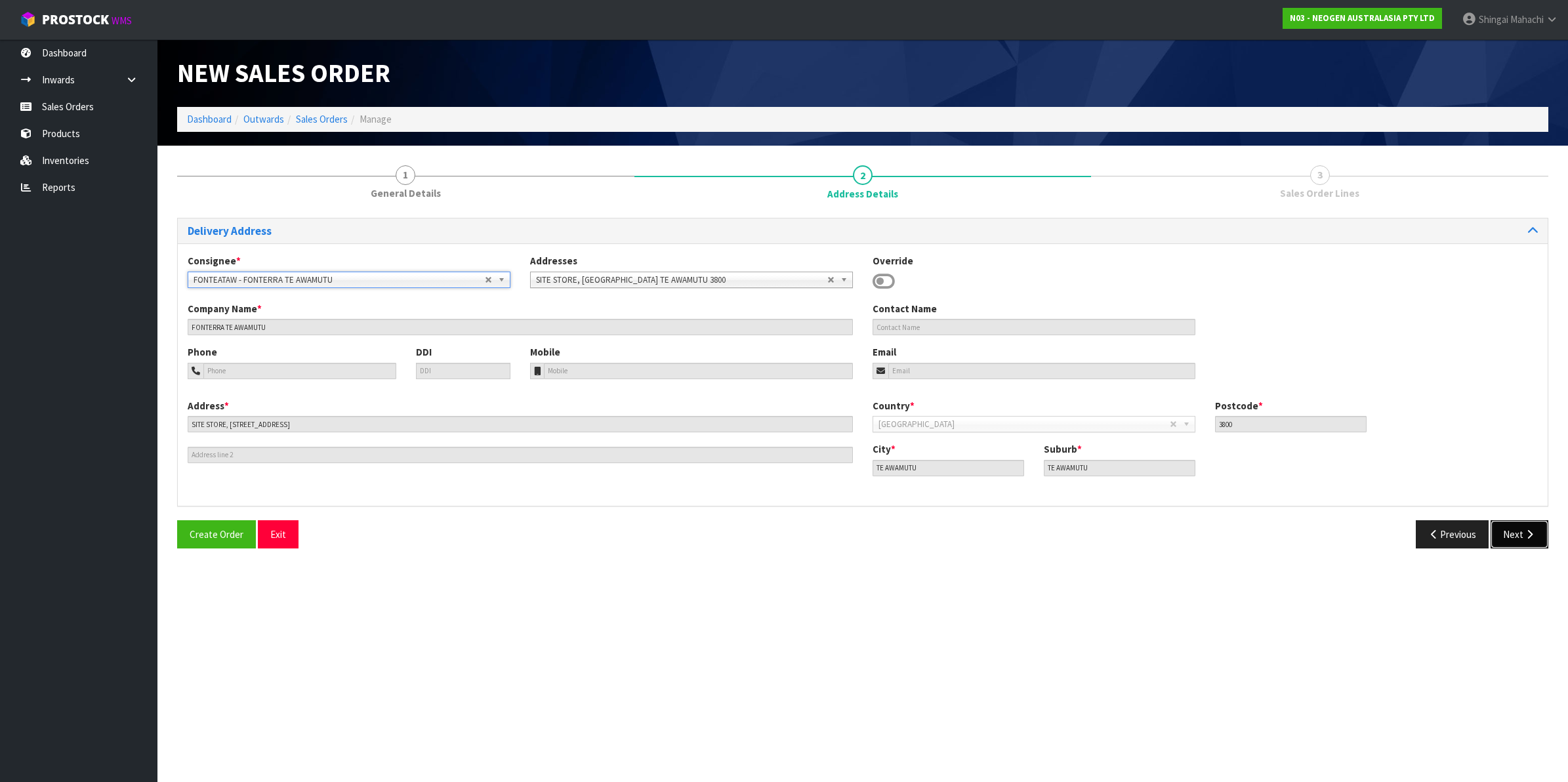
click at [1509, 535] on button "Next" at bounding box center [1519, 534] width 58 height 28
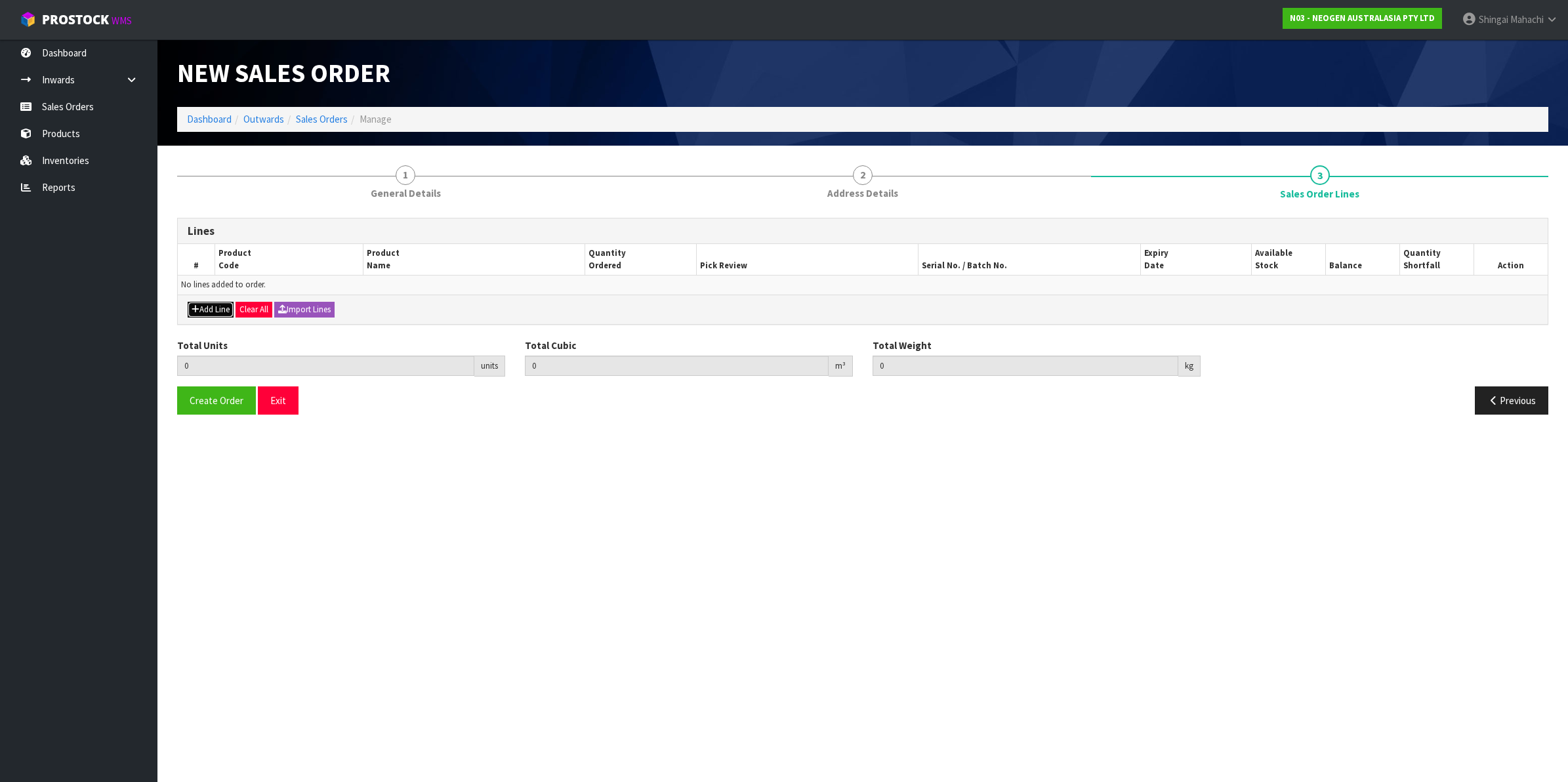
click at [212, 303] on button "Add Line" at bounding box center [210, 310] width 46 height 16
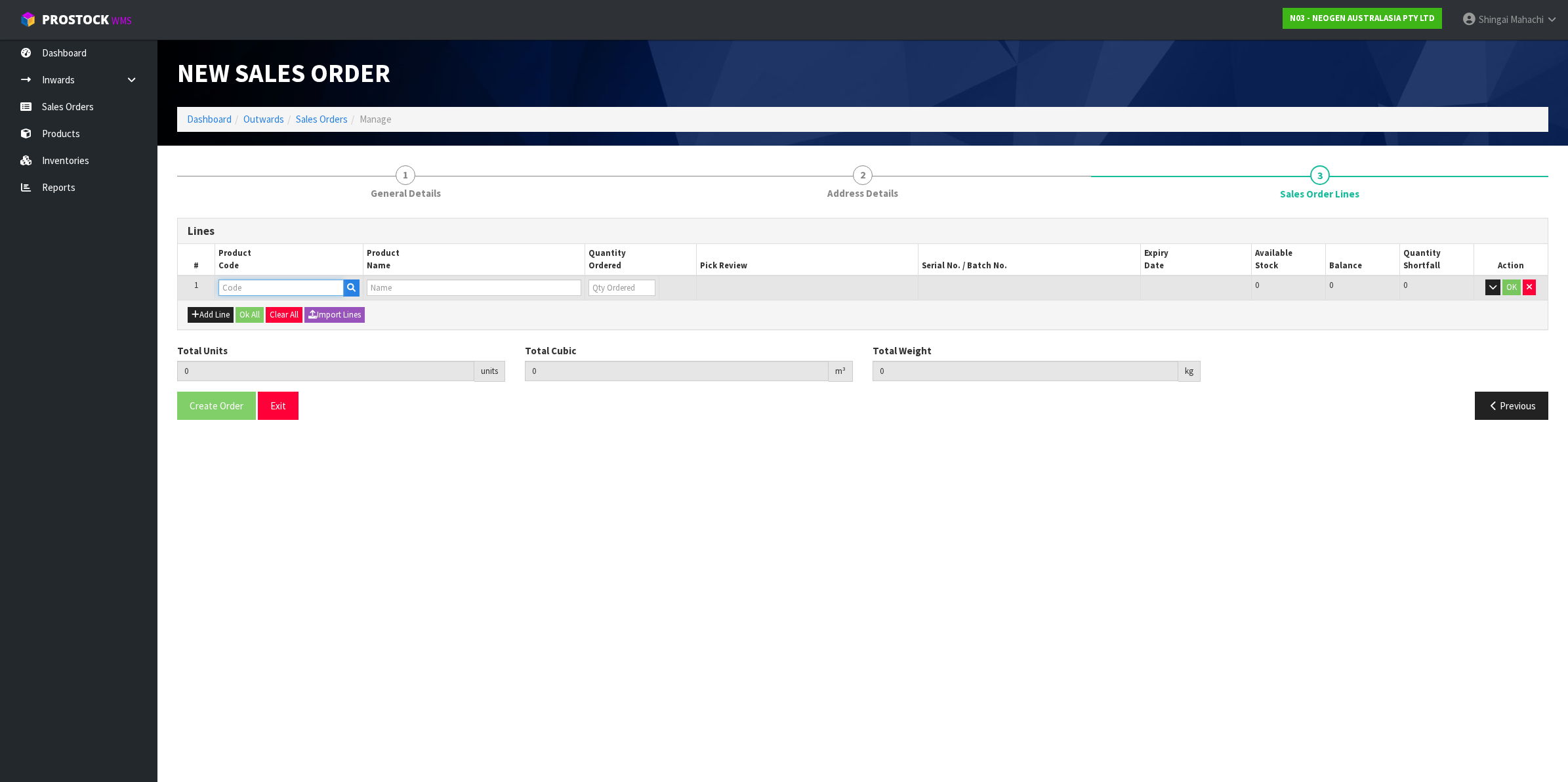
click at [250, 288] on input "text" at bounding box center [281, 287] width 125 height 16
click at [233, 290] on input "text" at bounding box center [281, 287] width 125 height 16
paste input "700002207"
type input "700002207"
type input "0.000000"
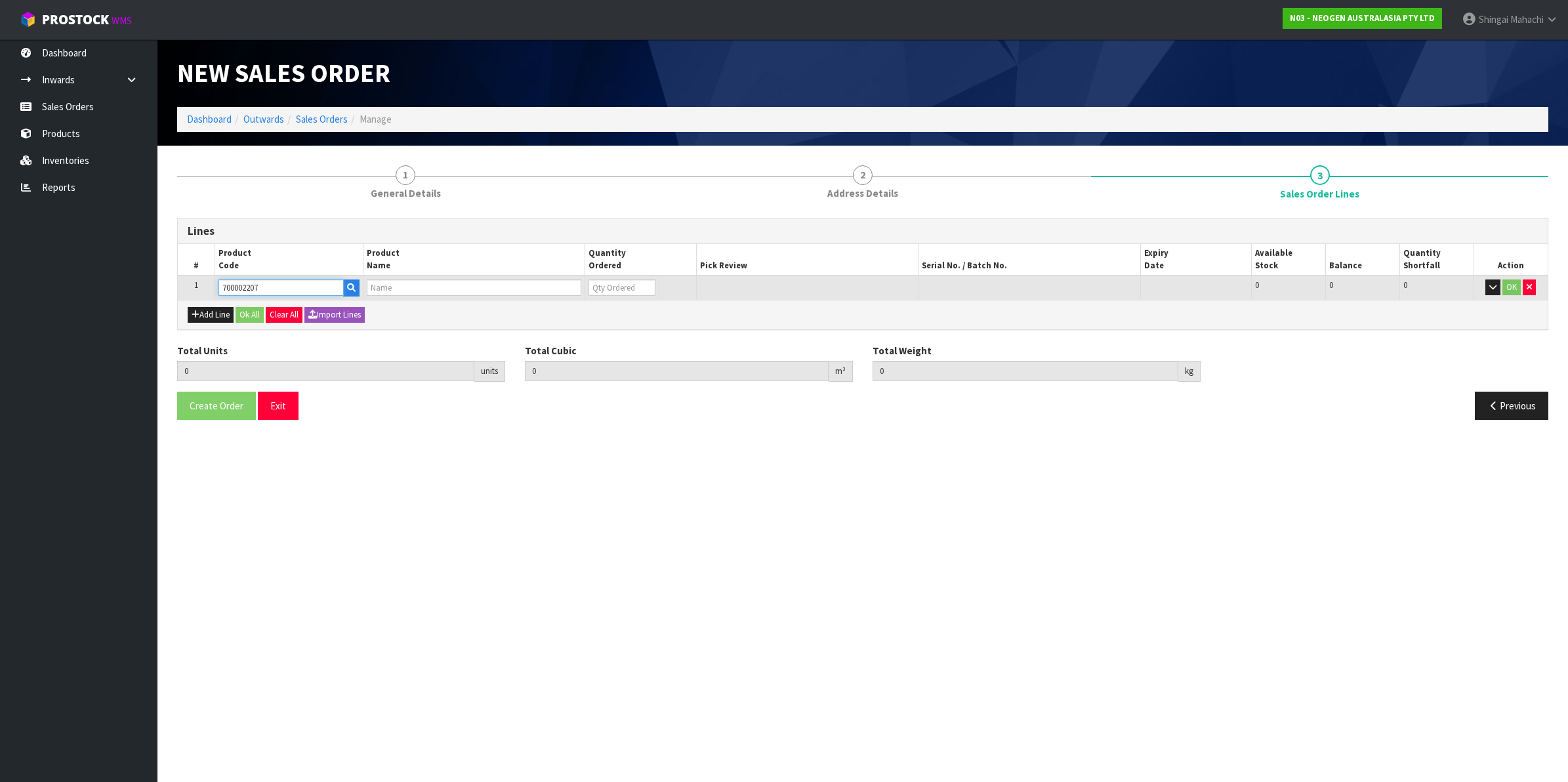
type input "0.000"
type input "7100067519 - UXL100 CLEAN-TRACE SURF ATP 100EA/PK"
type input "0"
type input "700002207"
drag, startPoint x: 603, startPoint y: 293, endPoint x: 474, endPoint y: 270, distance: 131.0
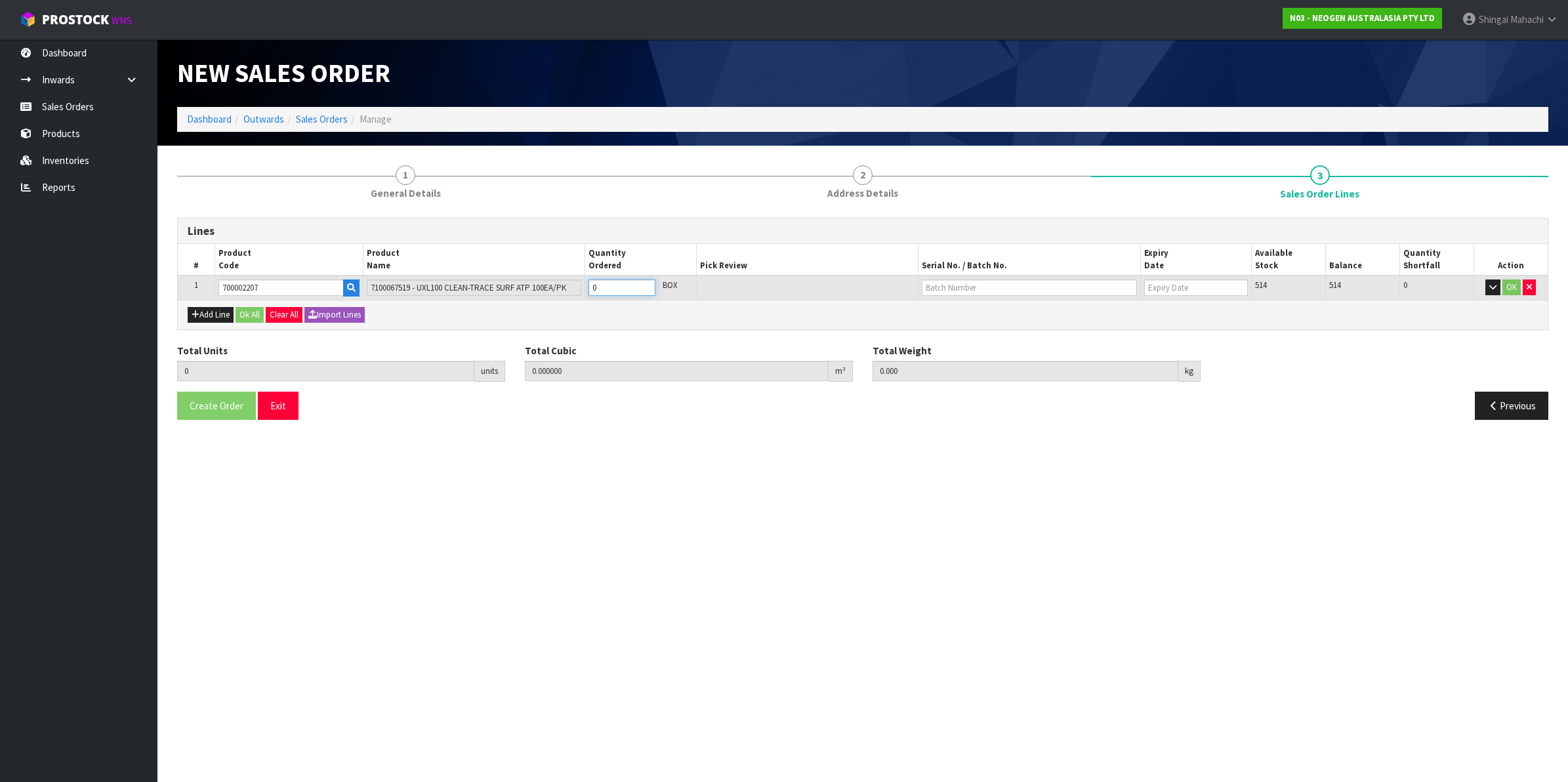
click at [474, 270] on table "# Product Code Product Name Quantity Ordered Pick Review Serial No. / Batch No.…" at bounding box center [862, 271] width 1370 height 55
type input "1"
type input "0.006496"
type input "0.96"
type input "1"
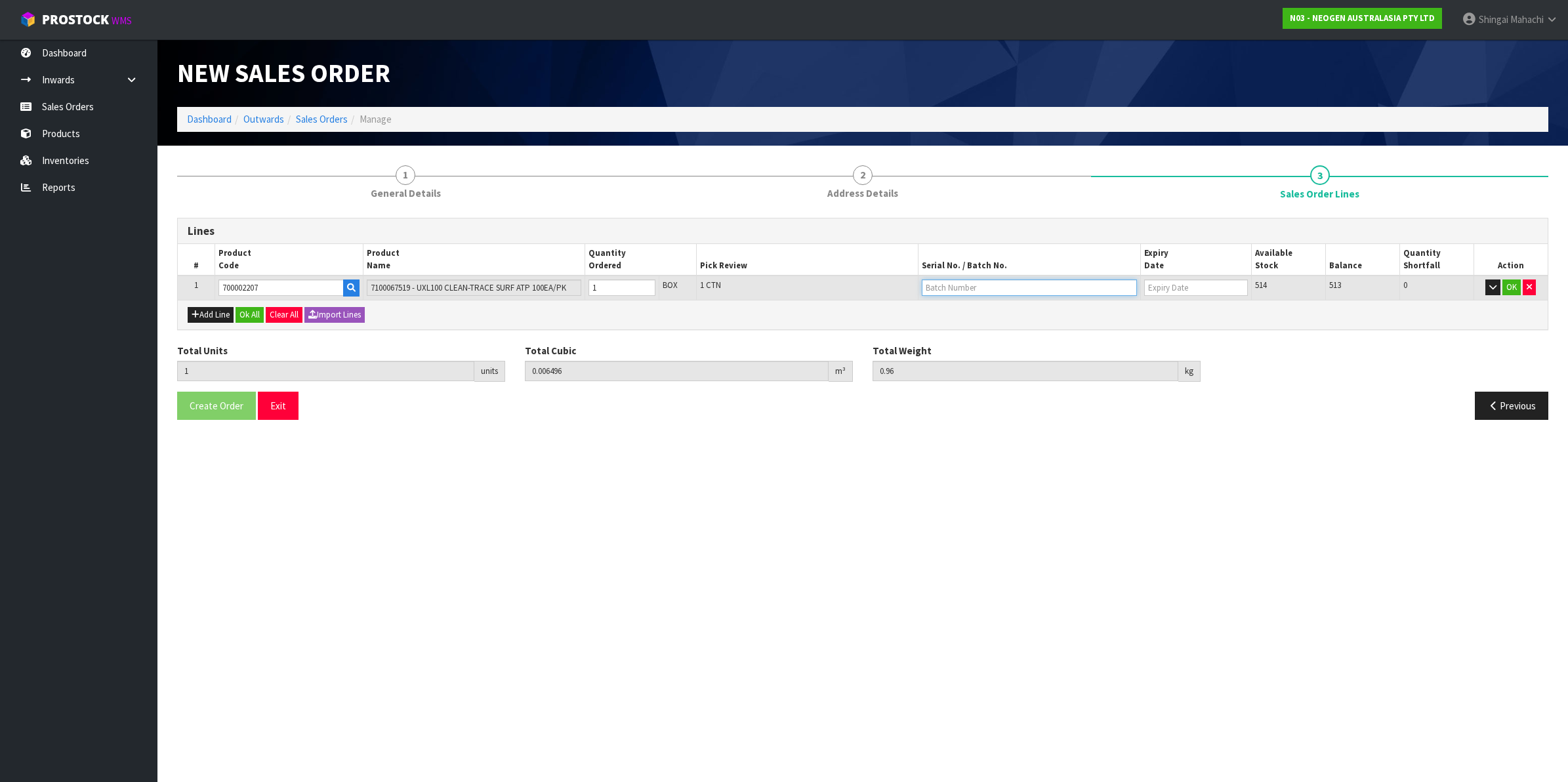
click at [959, 289] on input "text" at bounding box center [1029, 287] width 215 height 16
click at [972, 311] on link "3000031847" at bounding box center [974, 309] width 104 height 18
type input "3000031847"
type input "[DATE]"
click at [1510, 290] on button "OK" at bounding box center [1511, 287] width 19 height 16
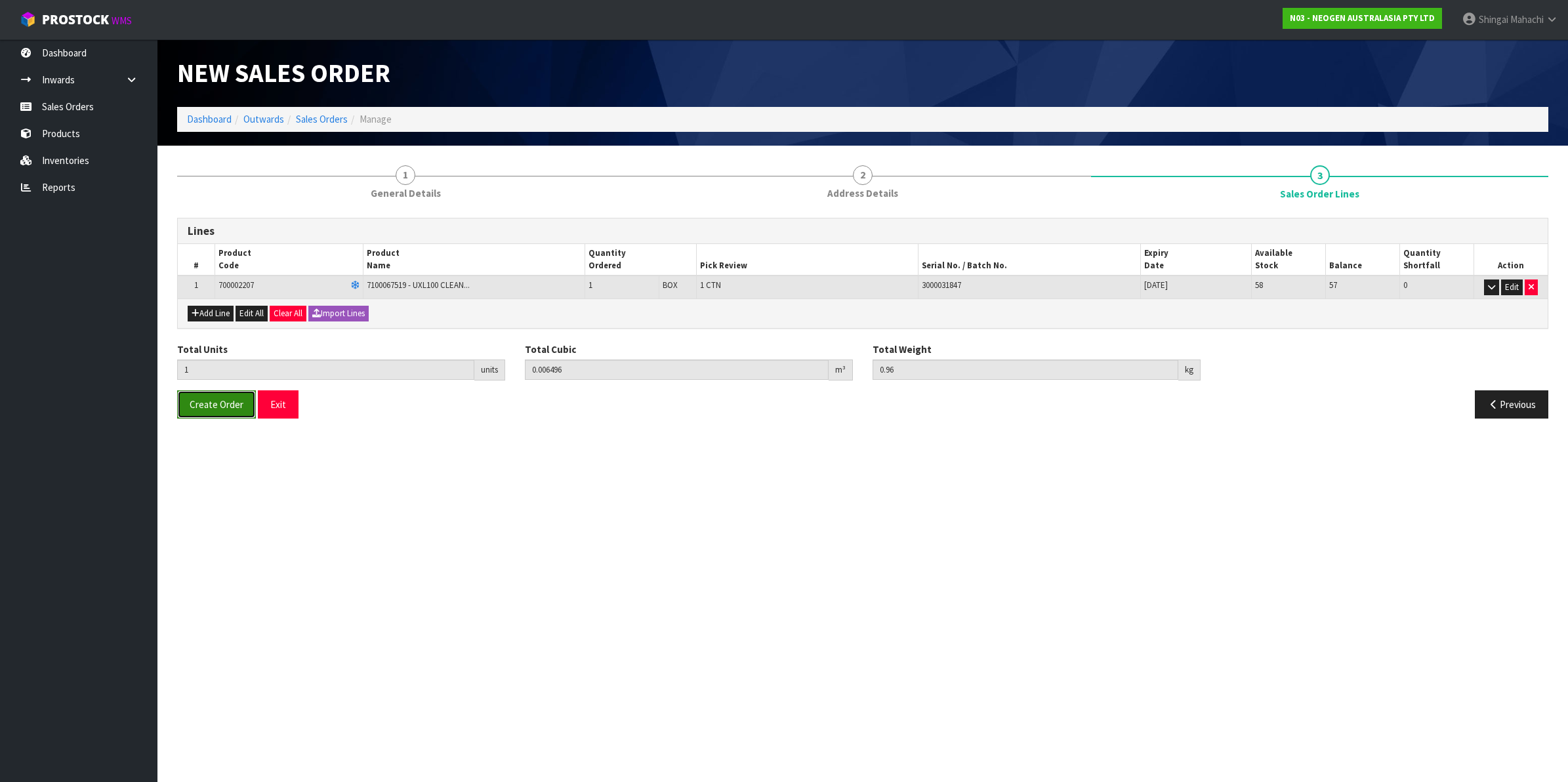
click at [232, 399] on span "Create Order" at bounding box center [216, 404] width 54 height 12
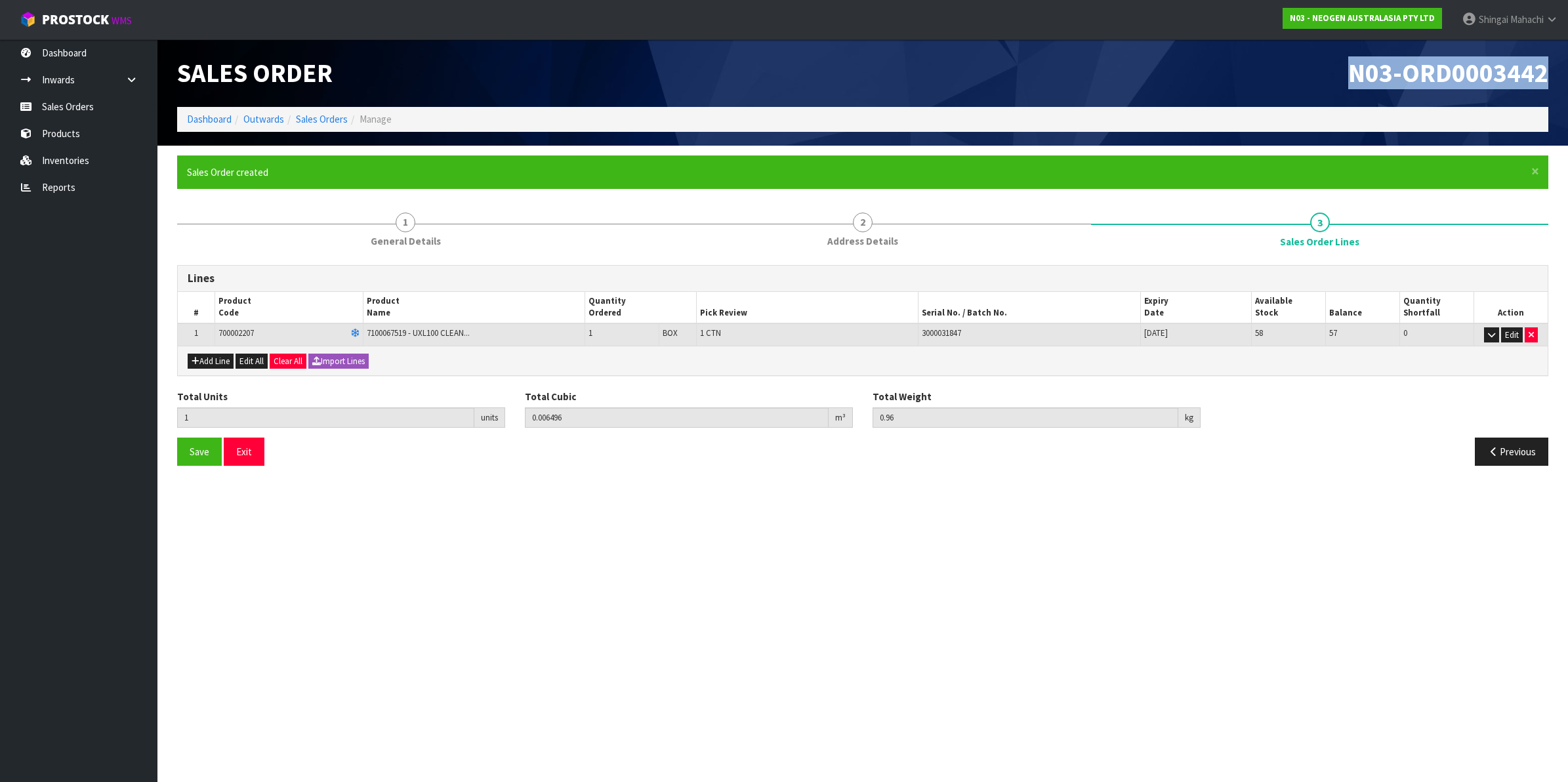
drag, startPoint x: 1352, startPoint y: 72, endPoint x: 1546, endPoint y: 69, distance: 194.0
click at [1546, 69] on span "N03-ORD0003442" at bounding box center [1448, 73] width 200 height 33
copy span "N03-ORD0003442"
click at [329, 122] on link "Sales Orders" at bounding box center [321, 119] width 52 height 12
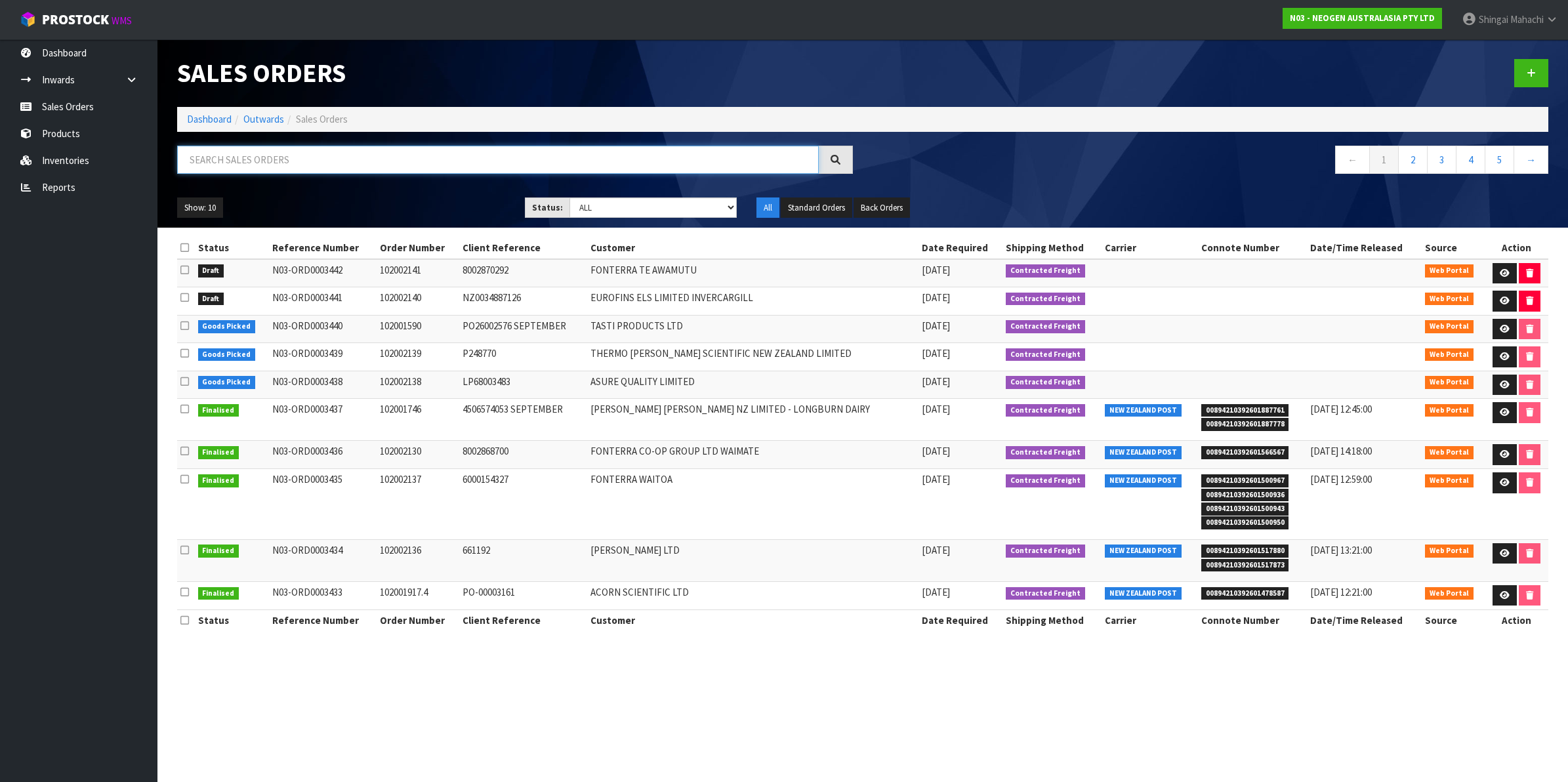
click at [240, 161] on input "text" at bounding box center [497, 159] width 641 height 28
click at [199, 156] on input "text" at bounding box center [497, 159] width 641 height 28
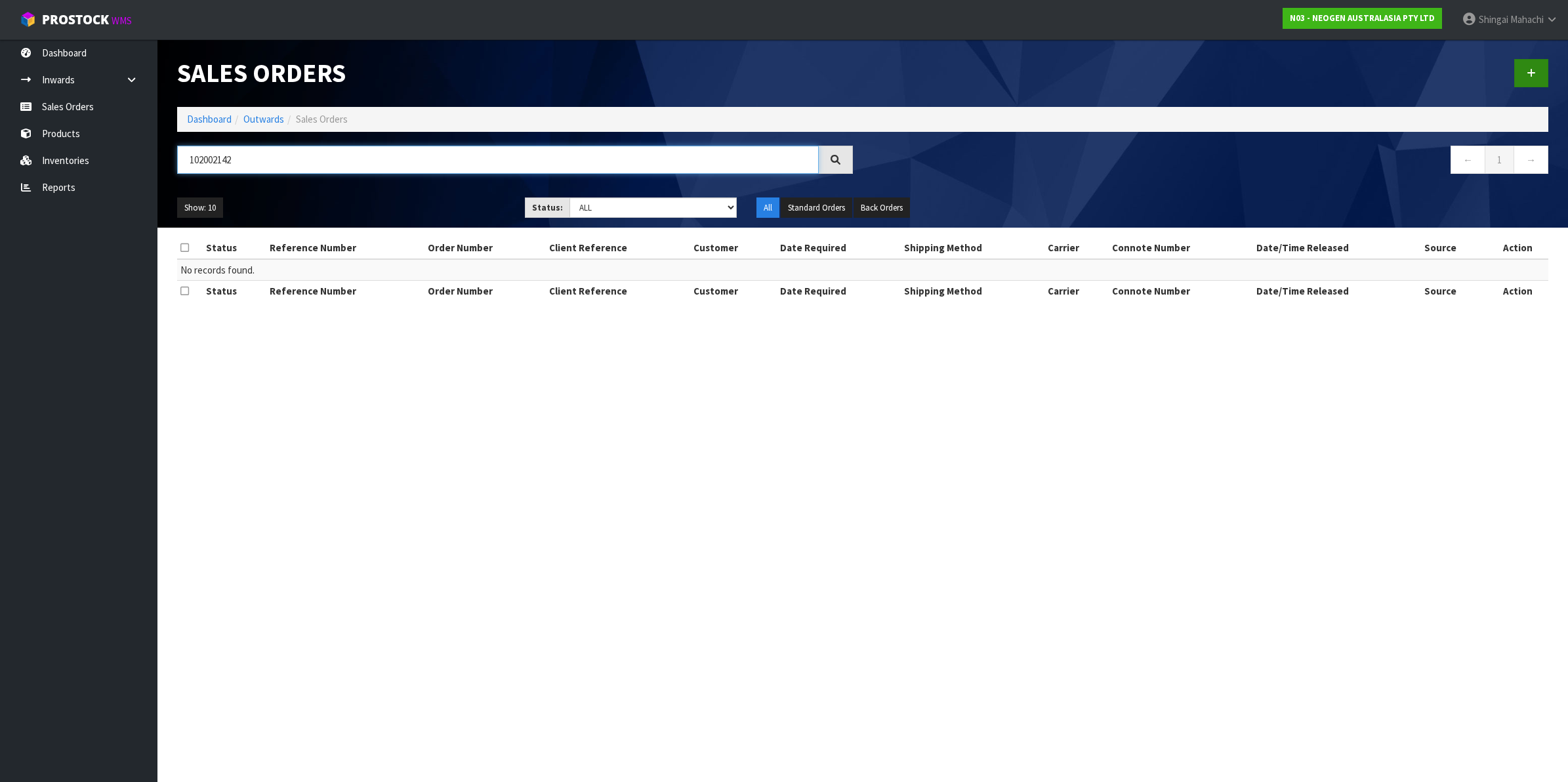
type input "102002142"
drag, startPoint x: 1536, startPoint y: 74, endPoint x: 1441, endPoint y: 83, distance: 95.4
click at [1533, 74] on link at bounding box center [1532, 72] width 34 height 28
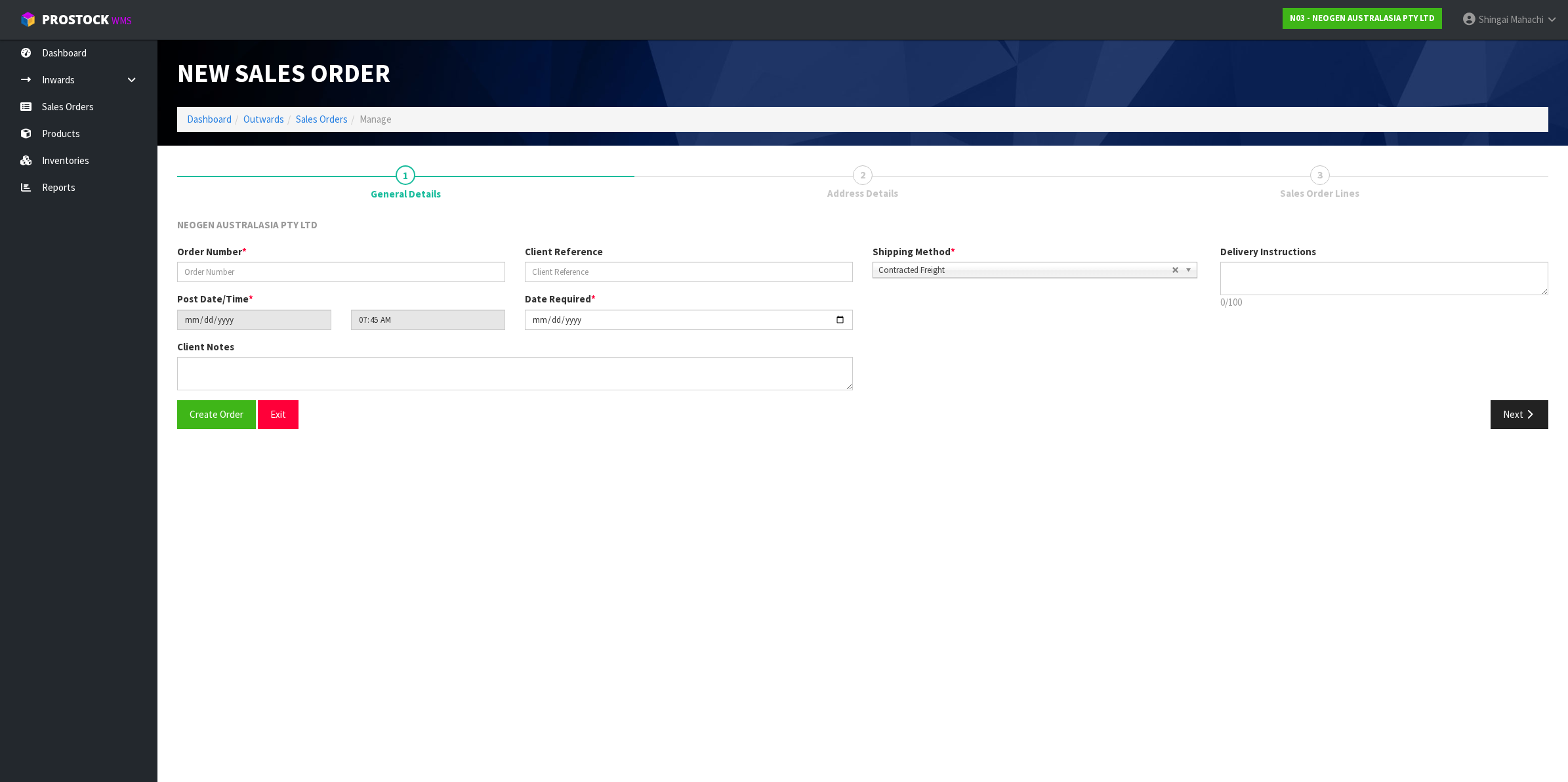
type textarea "CHILLED GOODS -OVERNIGHT"
click at [354, 275] on input "text" at bounding box center [341, 272] width 328 height 20
type input "102002142"
click at [549, 266] on input "text" at bounding box center [688, 272] width 328 height 20
paste input "9500373264"
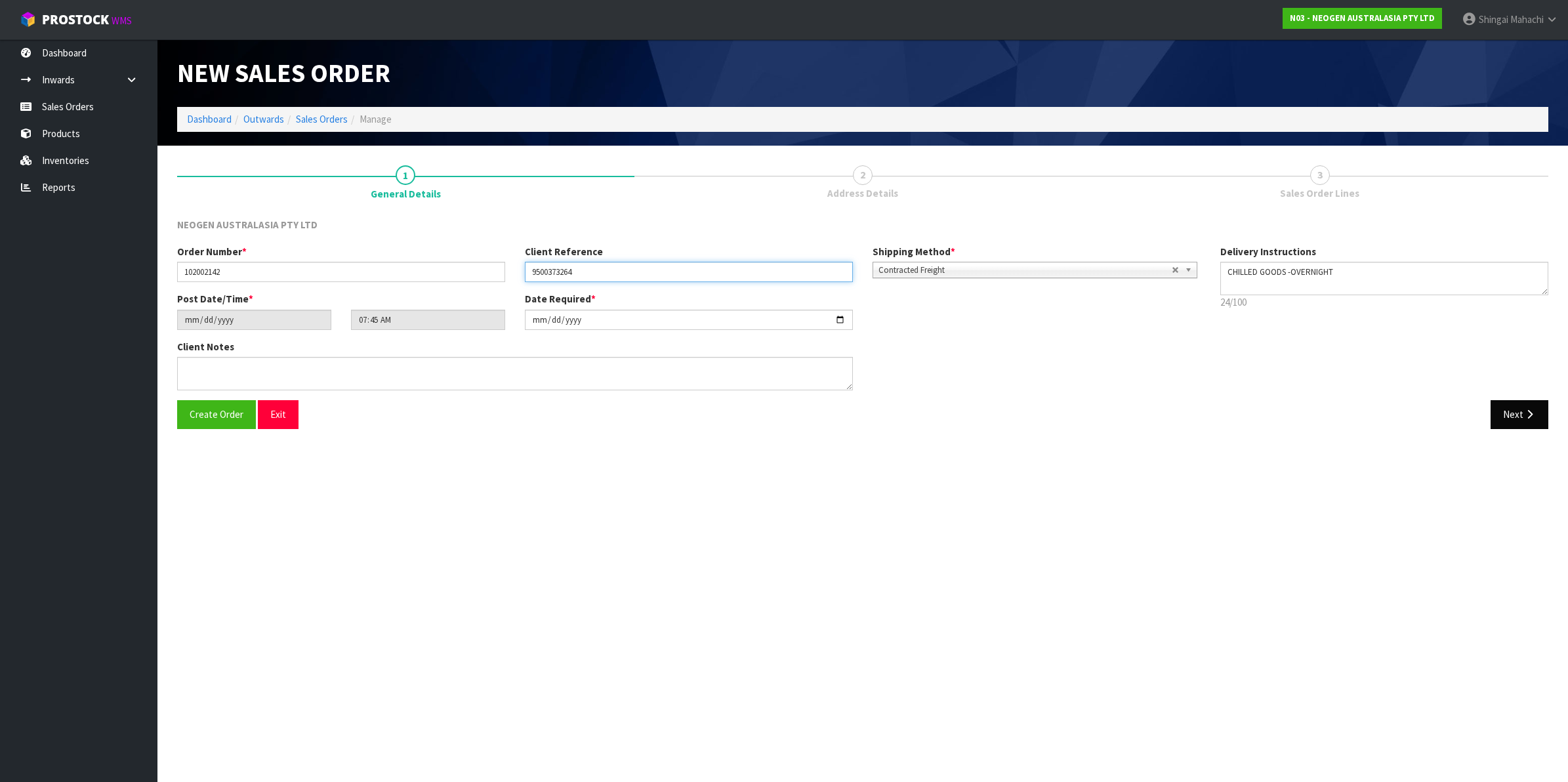
type input "9500373264"
click at [1529, 408] on button "Next" at bounding box center [1519, 414] width 58 height 28
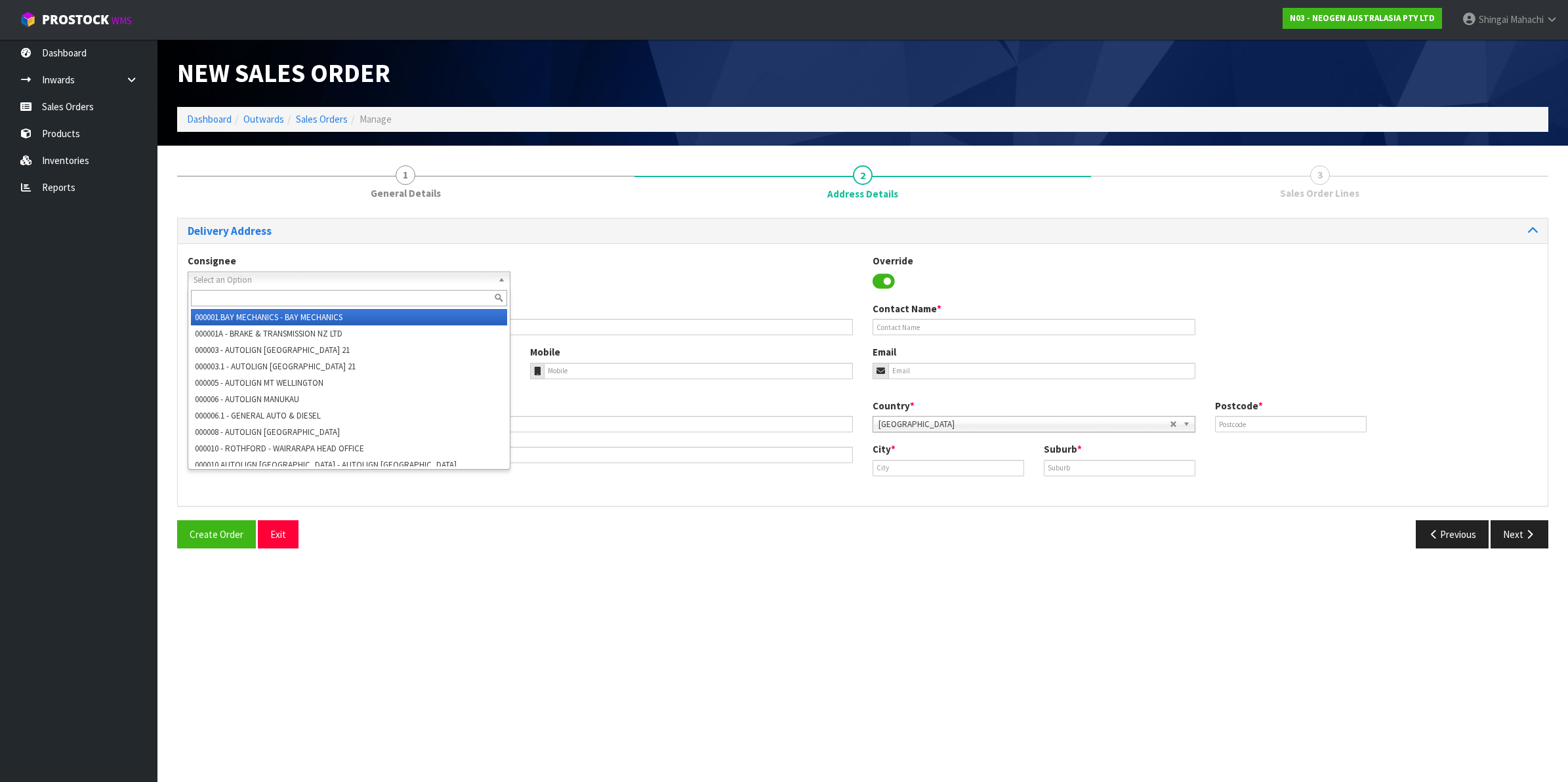
click at [248, 277] on span "Select an Option" at bounding box center [343, 280] width 299 height 16
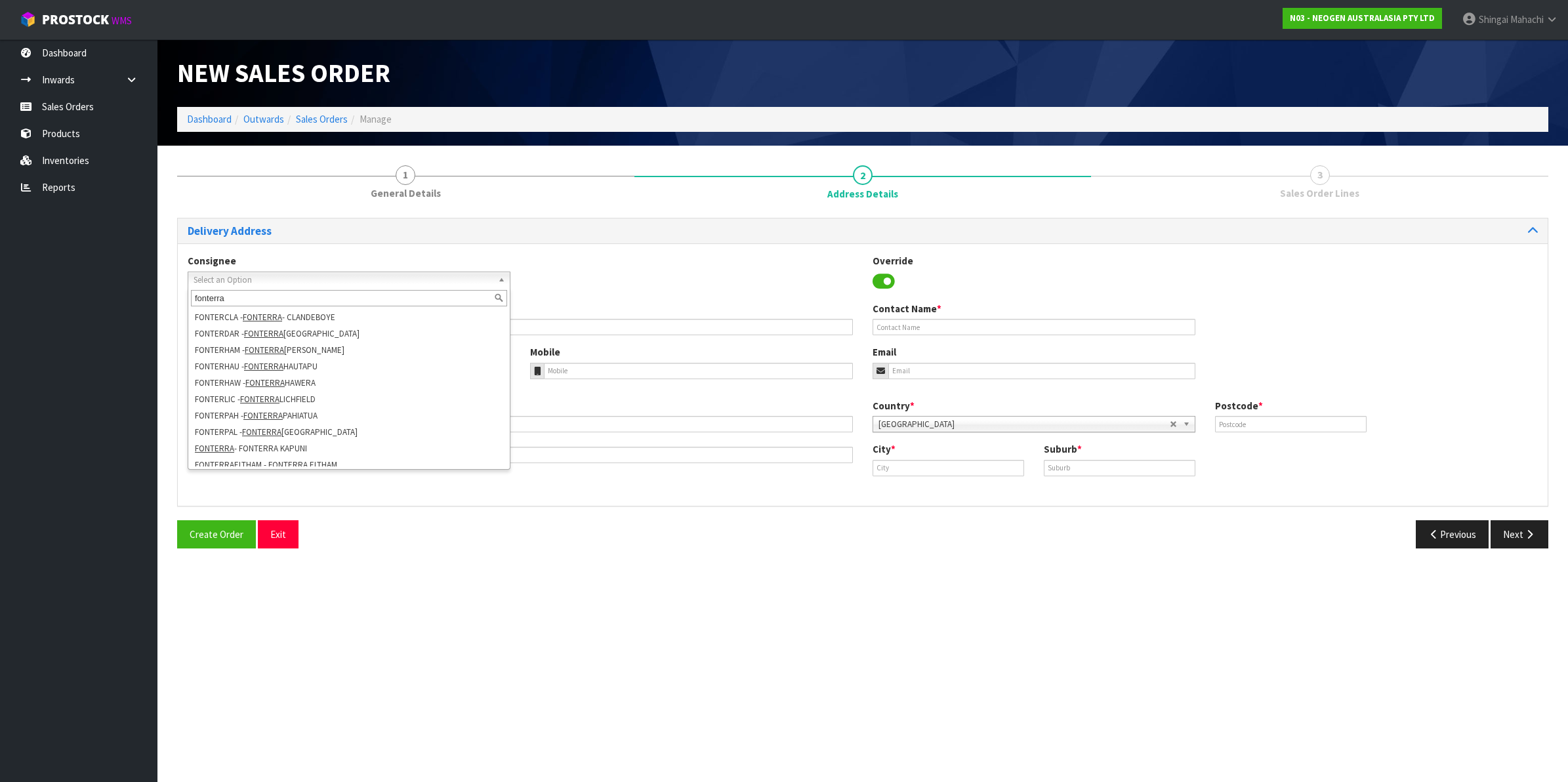
scroll to position [170, 0]
type input "fonterra"
click at [359, 425] on li "[GEOGRAPHIC_DATA] - [GEOGRAPHIC_DATA]" at bounding box center [349, 425] width 316 height 16
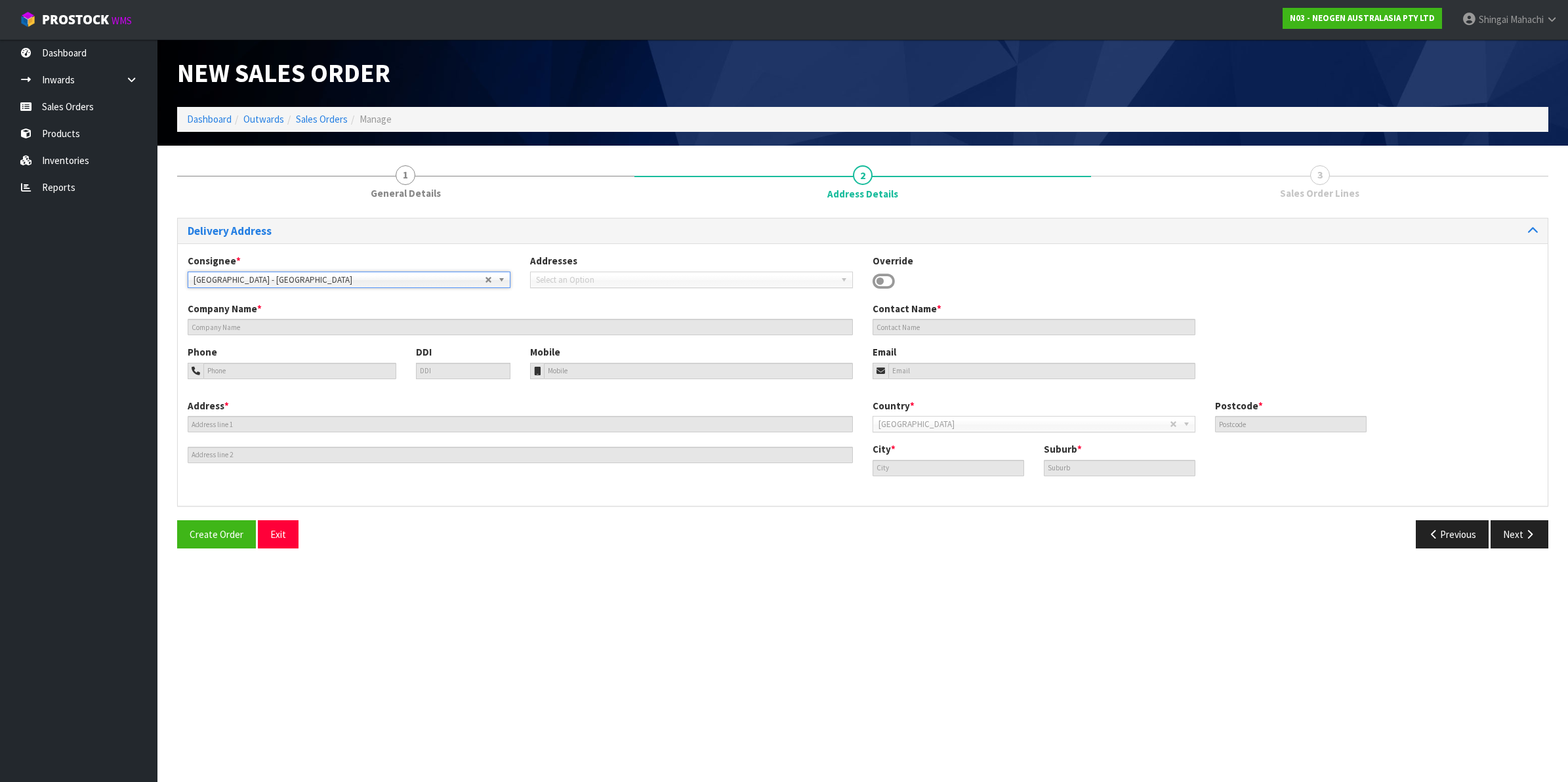
type input "FONTERRA [GEOGRAPHIC_DATA]"
type input "29-33 MAKO MAKO RD"
type input "4410"
type input "[GEOGRAPHIC_DATA]"
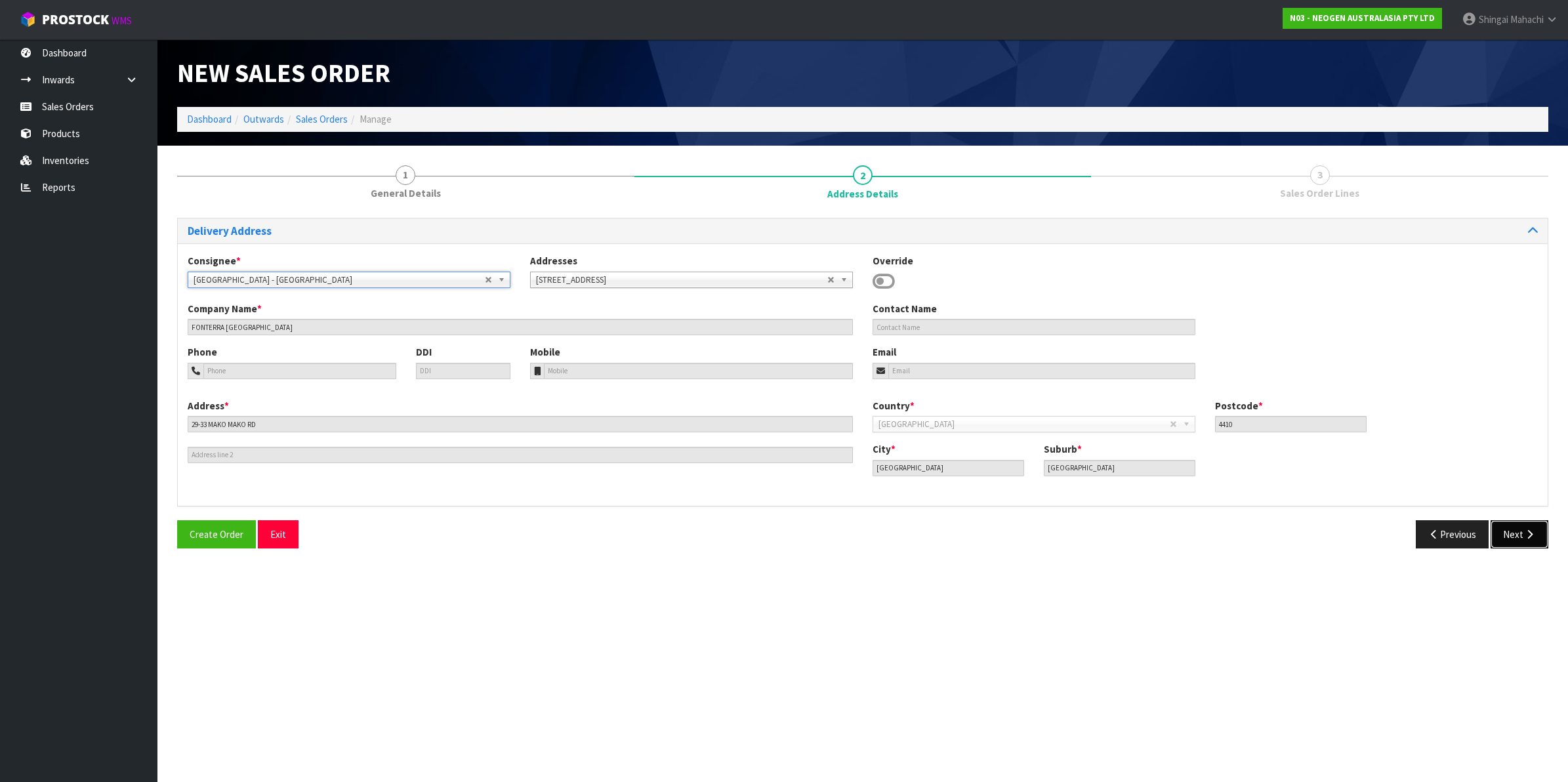
click at [1529, 530] on icon "button" at bounding box center [1529, 534] width 12 height 10
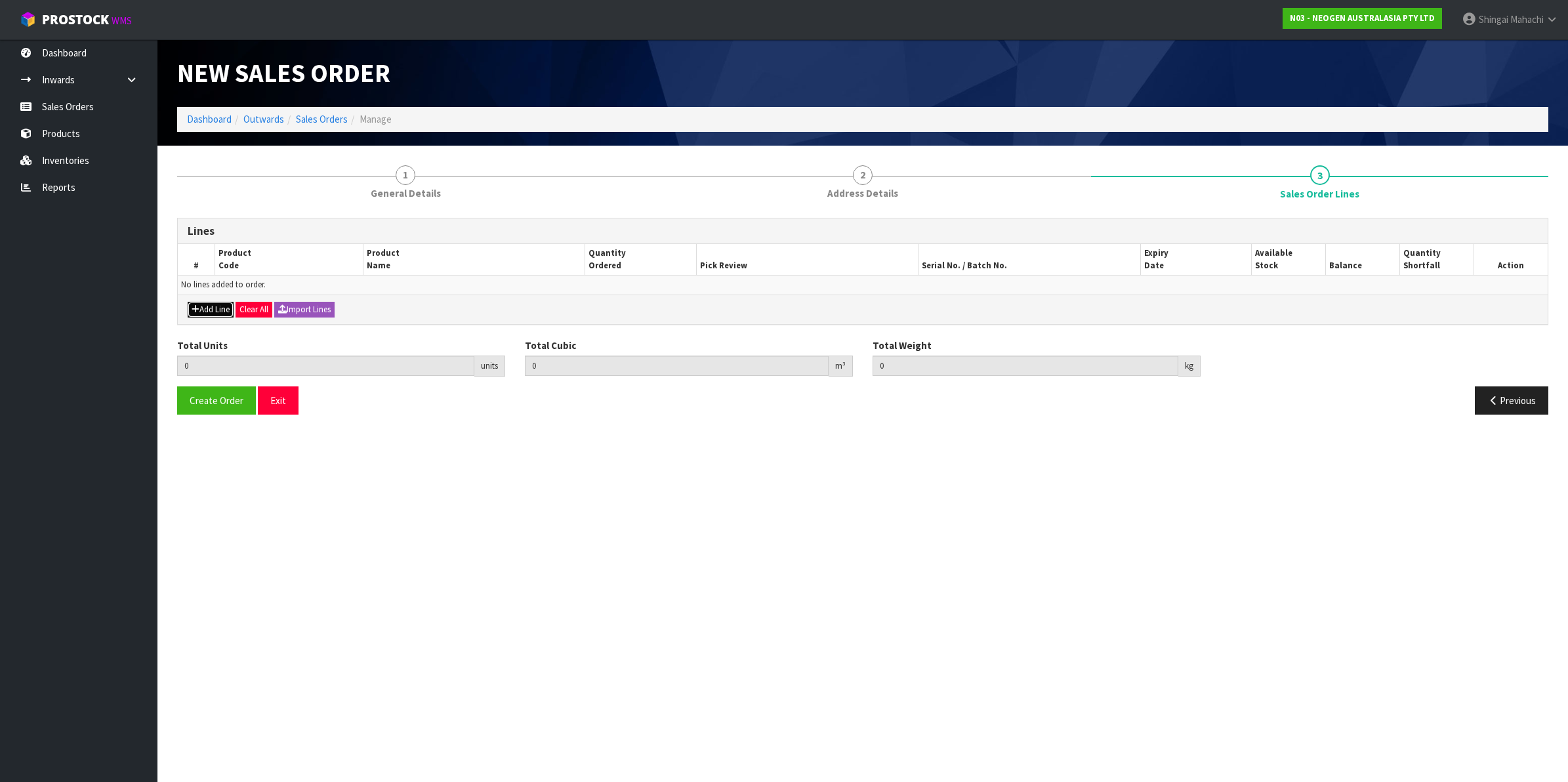
click at [221, 308] on button "Add Line" at bounding box center [210, 310] width 46 height 16
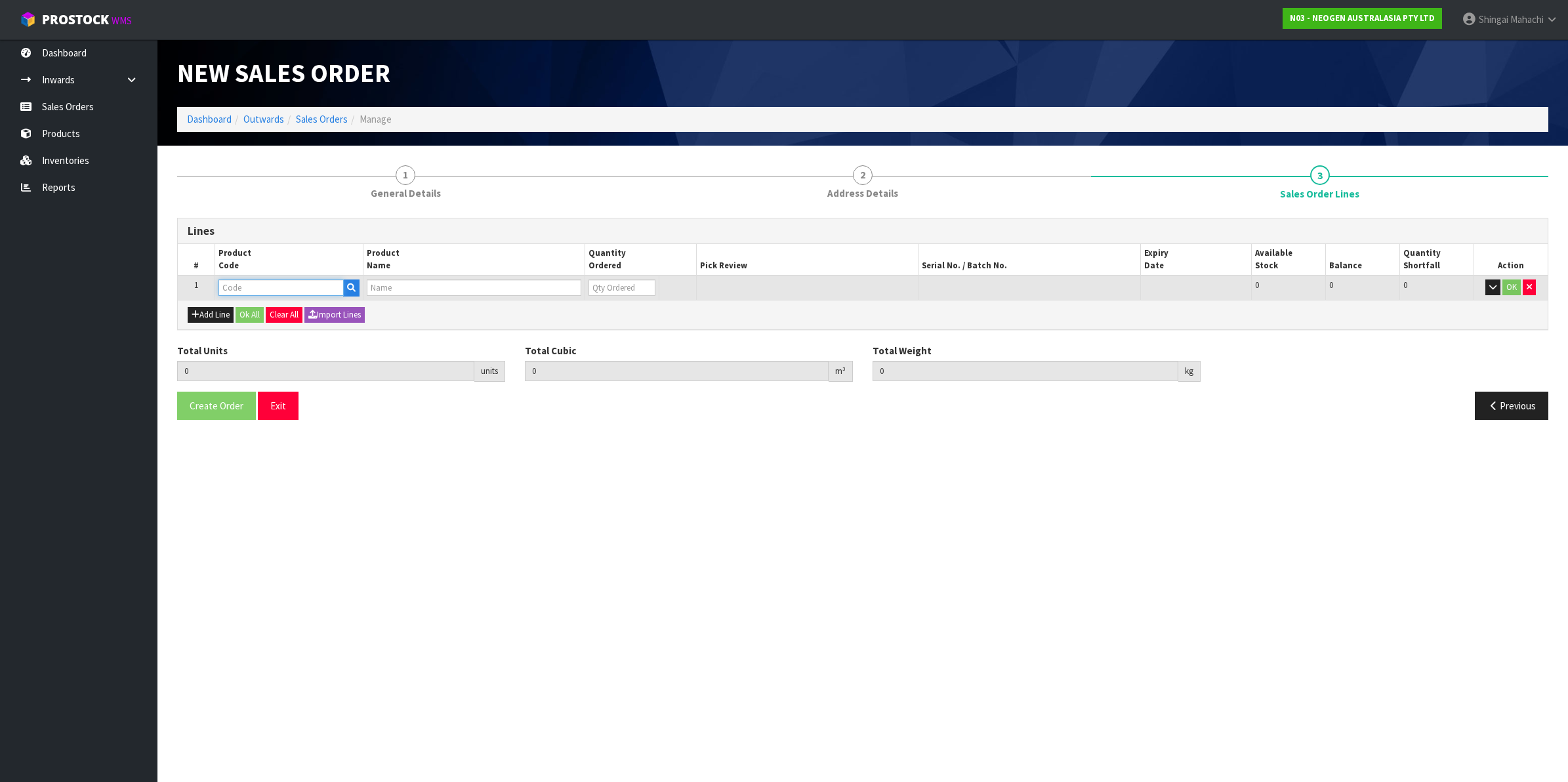
click at [249, 288] on input "text" at bounding box center [281, 287] width 125 height 16
paste input "700002277"
type input "700002277"
type input "0.000000"
type input "0.000"
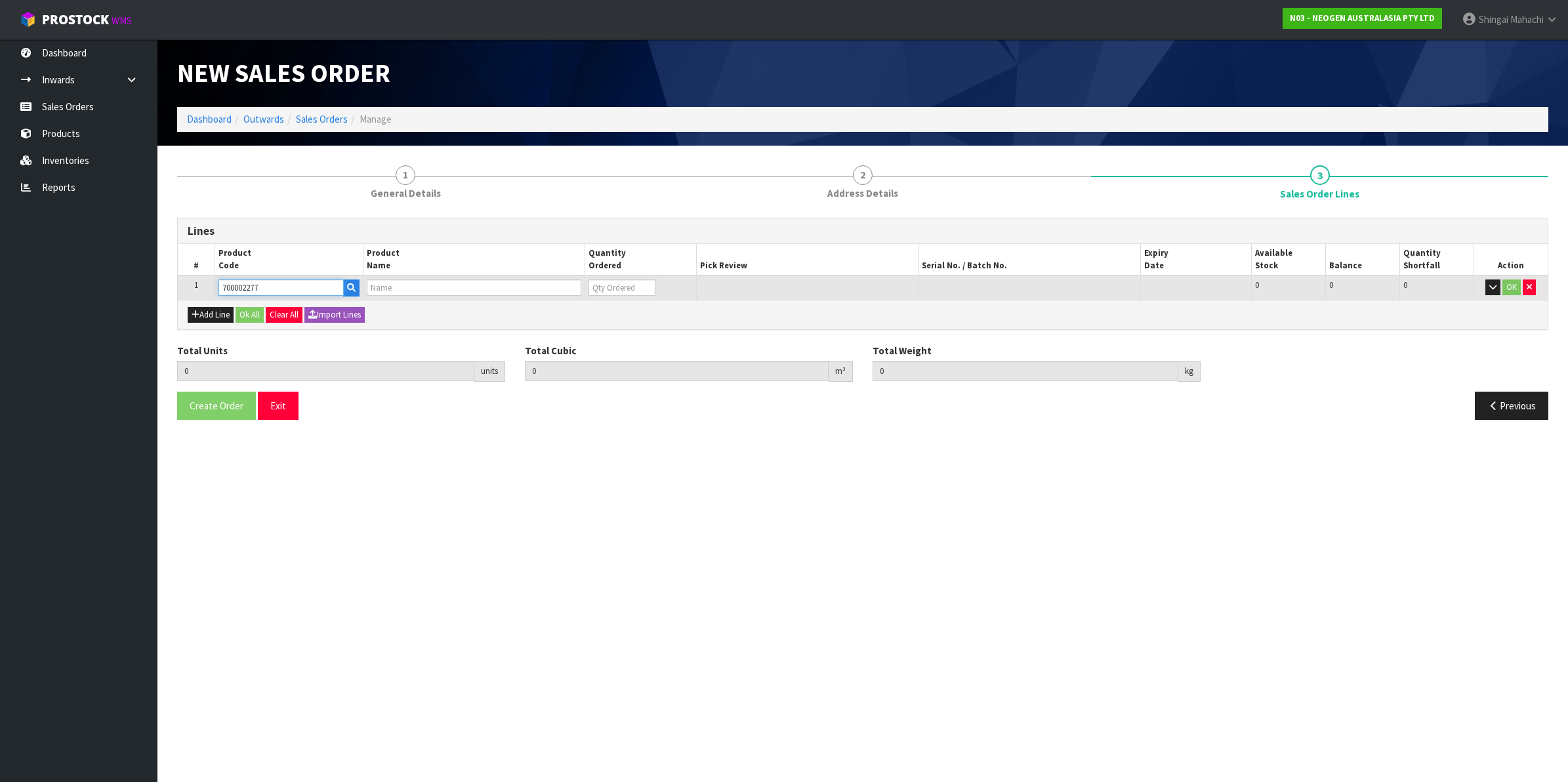
type input "7100126845 - 6414 PETRIFILM ECOLI/COLI CT PLT 500C PL"
type input "0"
type input "700002277"
click at [412, 284] on tr "1 700002277 7100126845 - 6414 PETRIFILM ECOLI/COLI CT PLT 500C PL 0 BOX 48 48 0…" at bounding box center [862, 288] width 1370 height 24
type input "4"
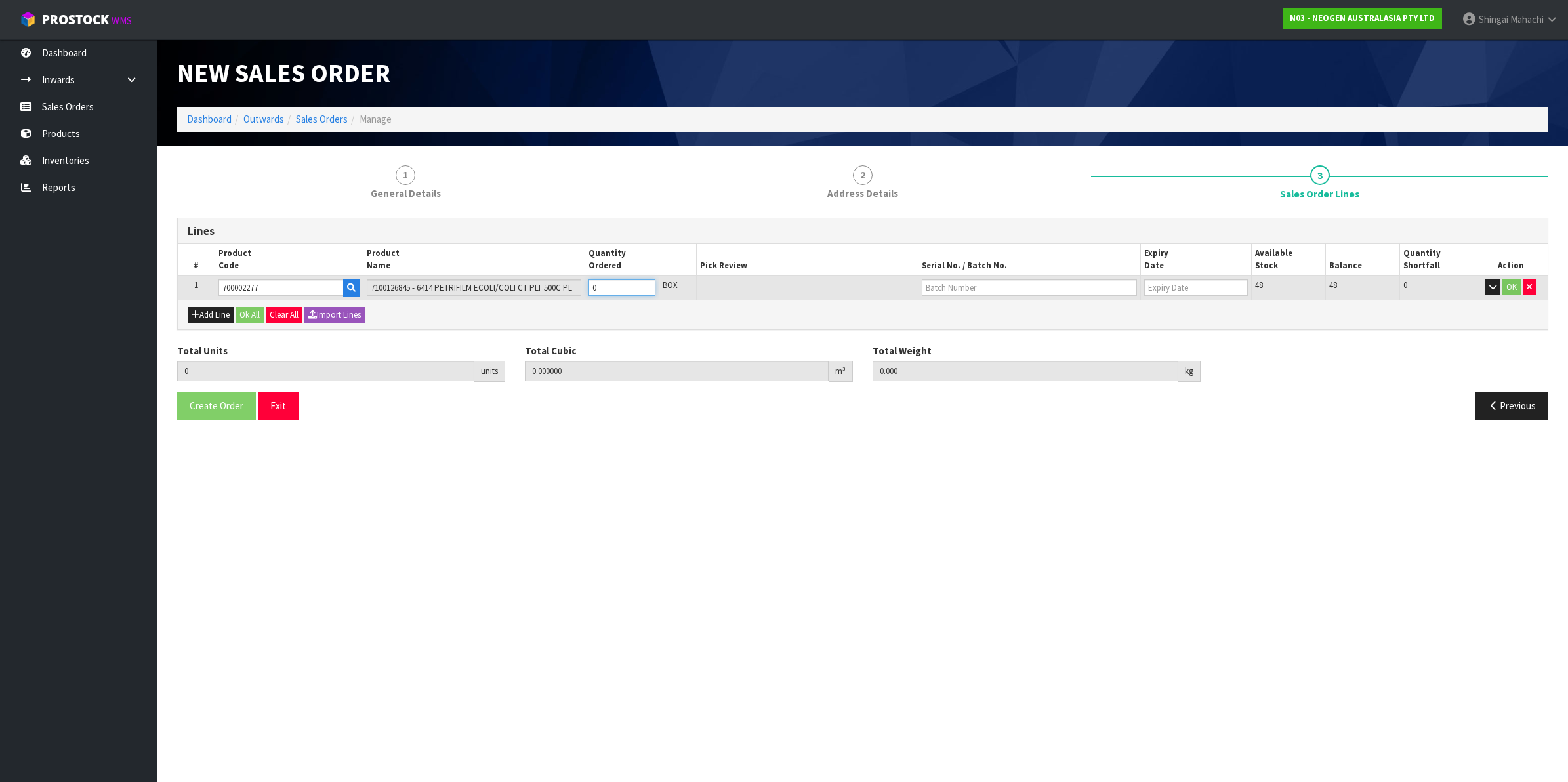
type input "0.0456"
type input "6.8"
type input "4"
drag, startPoint x: 939, startPoint y: 286, endPoint x: 1247, endPoint y: 529, distance: 392.3
click at [1247, 529] on section "New Sales Order Dashboard Outwards Sales Orders Manage New Sales Order Dashboar…" at bounding box center [784, 391] width 1568 height 782
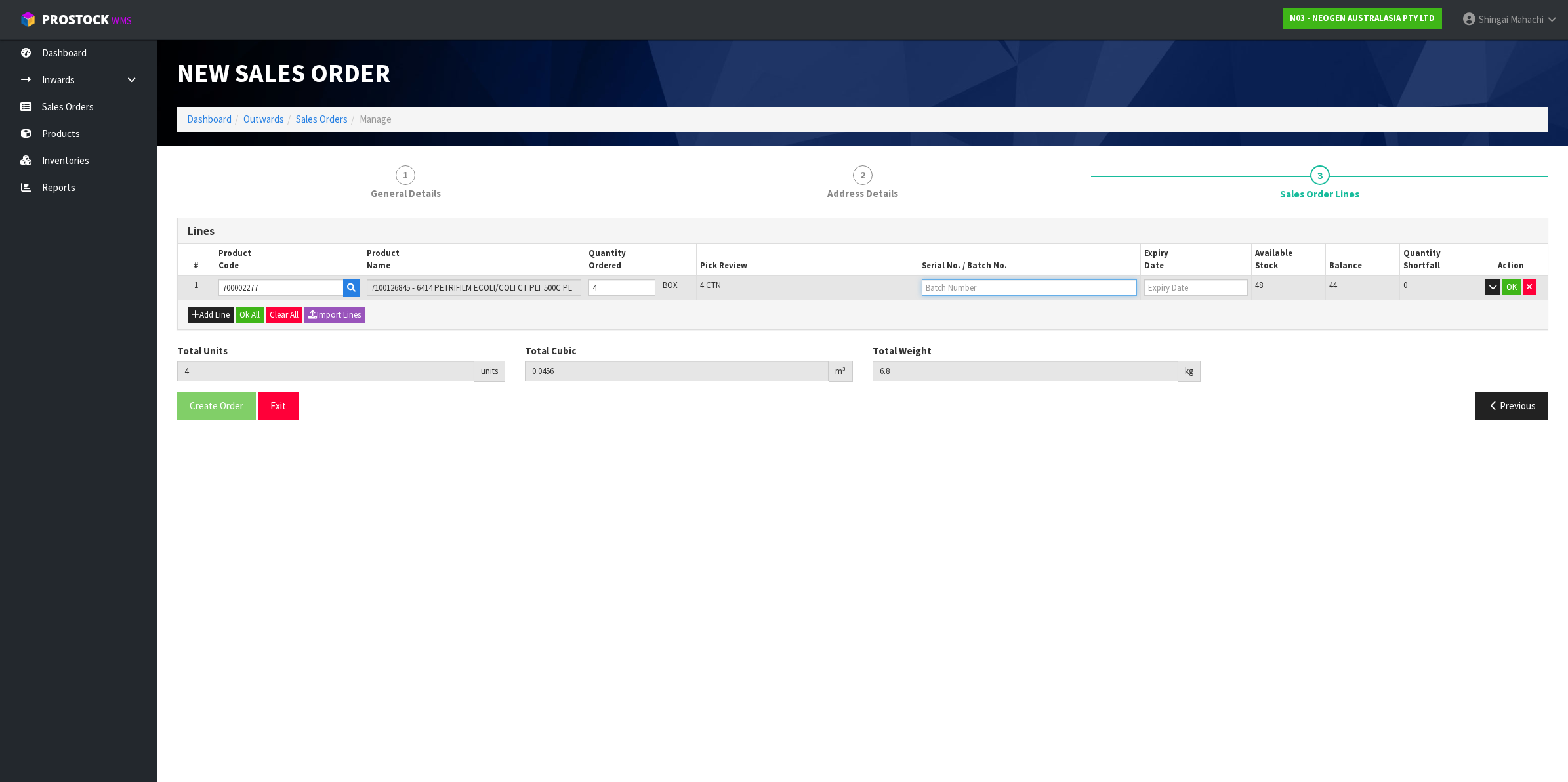
click at [963, 286] on input "text" at bounding box center [1029, 287] width 215 height 16
click at [972, 307] on link "418325089D" at bounding box center [974, 309] width 104 height 18
type input "418325089D"
type input "[DATE]"
click at [1506, 283] on button "OK" at bounding box center [1511, 287] width 19 height 16
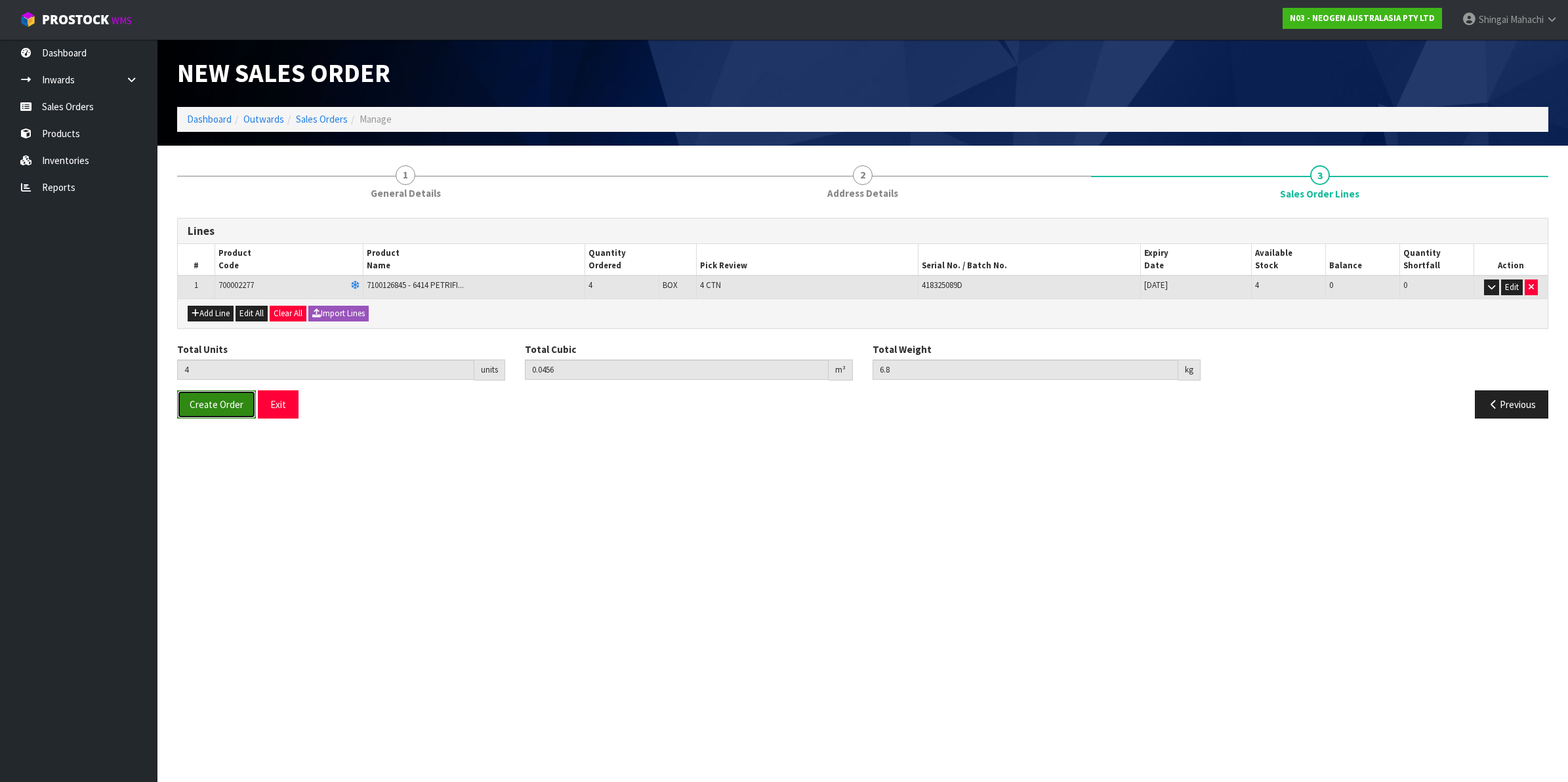
click at [208, 397] on button "Create Order" at bounding box center [216, 404] width 79 height 28
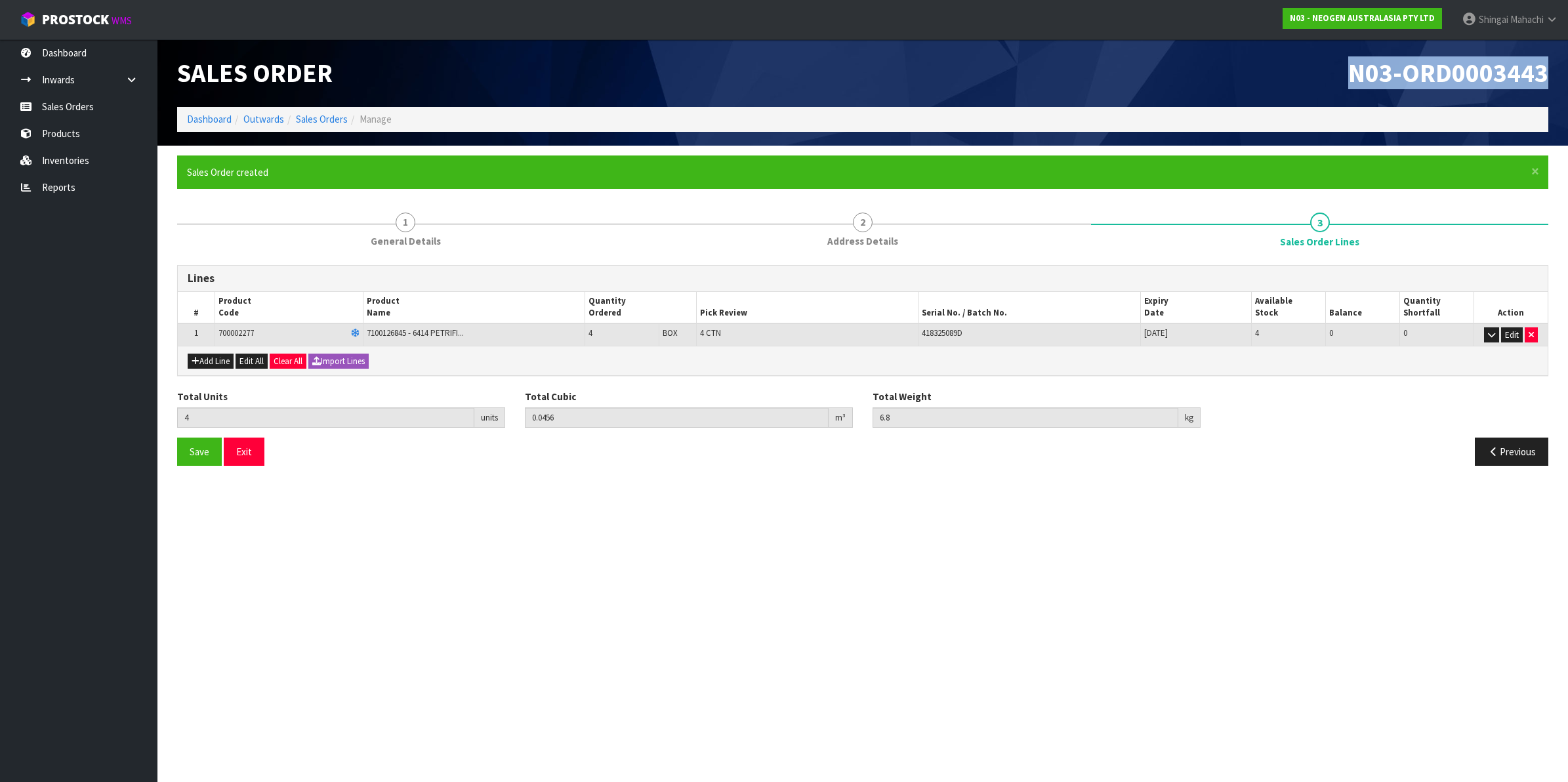
drag, startPoint x: 1349, startPoint y: 71, endPoint x: 1564, endPoint y: 77, distance: 215.1
click at [1564, 77] on header "Sales Order N03-ORD0003443 Dashboard Outwards Sales Orders Manage" at bounding box center [862, 92] width 1411 height 106
copy span "N03-ORD0003443"
